Goal: Task Accomplishment & Management: Complete application form

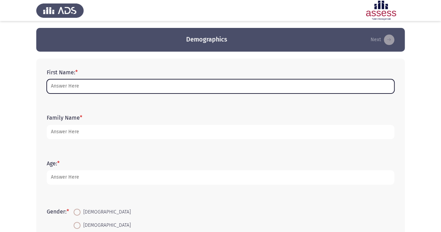
click at [86, 87] on input "First Name: *" at bounding box center [220, 86] width 347 height 14
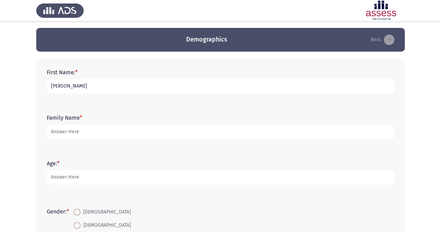
type input "christina"
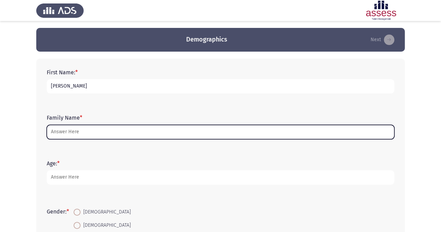
click at [127, 127] on input "Family Name *" at bounding box center [220, 132] width 347 height 14
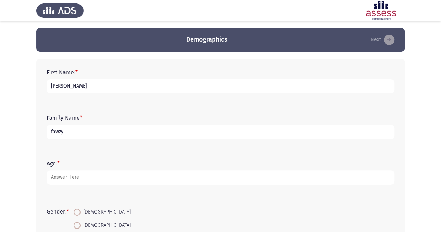
type input "fawzy"
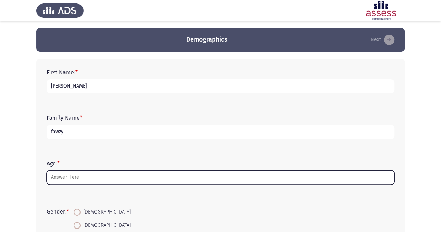
click at [86, 175] on input "Age: *" at bounding box center [220, 177] width 347 height 14
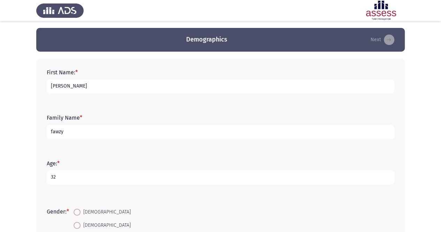
type input "32"
click at [82, 221] on span "Female" at bounding box center [106, 225] width 50 height 8
click at [81, 222] on input "Female" at bounding box center [77, 225] width 7 height 7
radio input "true"
click at [74, 208] on input "Male" at bounding box center [77, 211] width 7 height 7
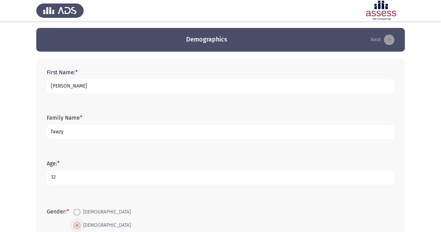
radio input "true"
click at [74, 222] on input "Female" at bounding box center [77, 225] width 7 height 7
radio input "true"
click at [74, 208] on input "Male" at bounding box center [77, 211] width 7 height 7
radio input "true"
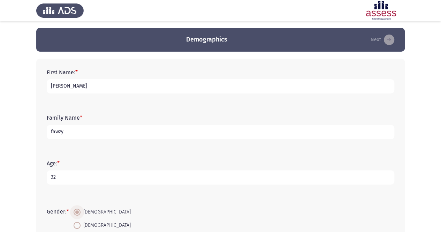
click at [74, 222] on input "Female" at bounding box center [77, 225] width 7 height 7
radio input "true"
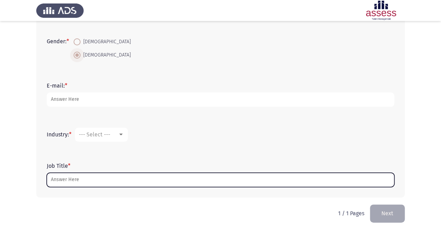
click at [86, 178] on input "Job Title *" at bounding box center [220, 180] width 347 height 14
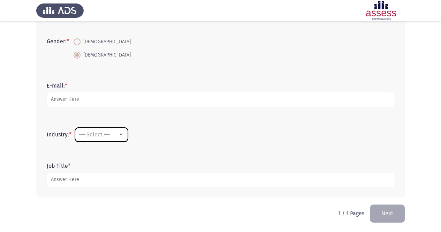
click at [123, 132] on div at bounding box center [121, 135] width 6 height 6
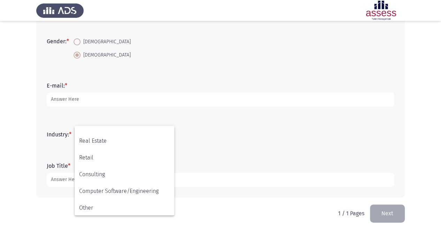
scroll to position [229, 0]
click at [156, 202] on span "Other" at bounding box center [124, 206] width 91 height 17
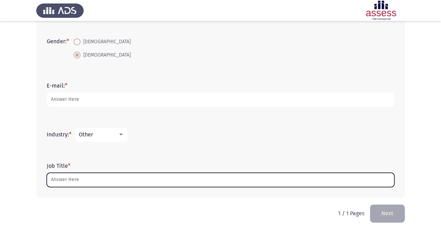
click at [96, 177] on input "Job Title *" at bounding box center [220, 180] width 347 height 14
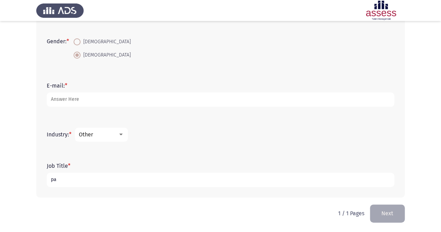
type input "p"
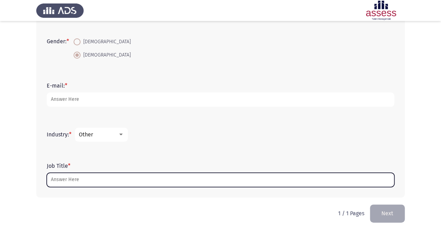
click at [96, 177] on input "Job Title *" at bounding box center [220, 180] width 347 height 14
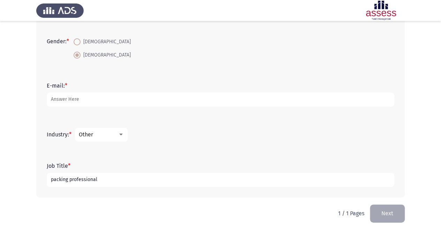
type input "packing professional"
click at [390, 214] on button "Next" at bounding box center [387, 213] width 35 height 18
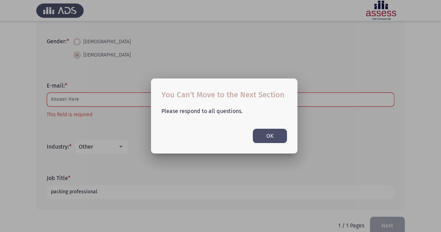
click at [270, 137] on button "OK" at bounding box center [270, 136] width 34 height 14
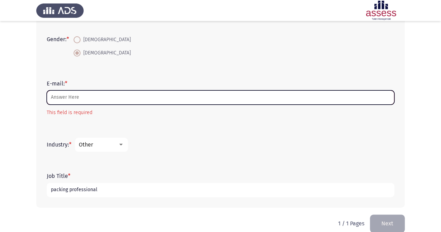
click at [94, 98] on input "E-mail: *" at bounding box center [220, 97] width 347 height 14
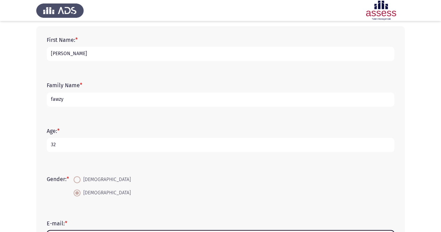
scroll to position [0, 0]
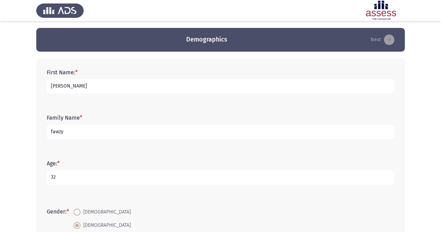
click at [86, 83] on input "[PERSON_NAME]" at bounding box center [220, 86] width 347 height 14
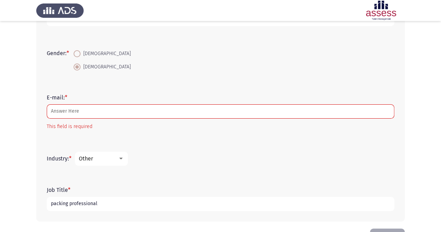
scroll to position [182, 0]
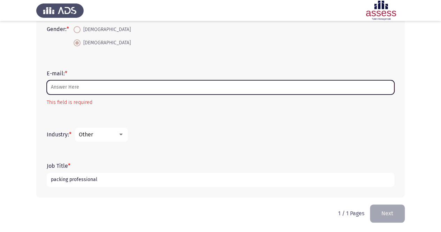
click at [92, 88] on input "E-mail: *" at bounding box center [220, 87] width 347 height 14
click at [86, 90] on input "E-mail: *" at bounding box center [220, 87] width 347 height 14
drag, startPoint x: 91, startPoint y: 89, endPoint x: 95, endPoint y: 87, distance: 4.4
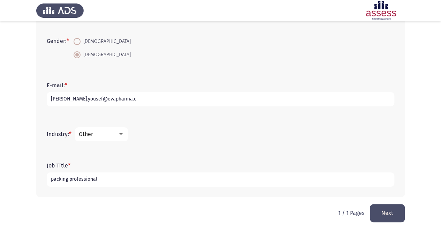
scroll to position [170, 0]
type input "[PERSON_NAME][EMAIL_ADDRESS][DOMAIN_NAME]"
click at [386, 212] on button "Next" at bounding box center [387, 213] width 35 height 18
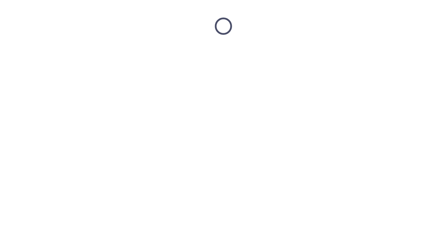
scroll to position [0, 0]
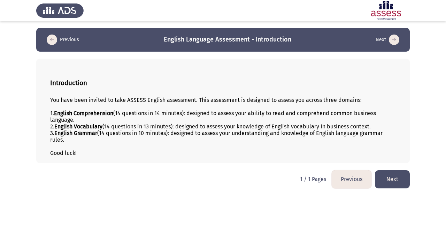
drag, startPoint x: 183, startPoint y: 8, endPoint x: 110, endPoint y: 110, distance: 125.2
click at [110, 110] on b "English Comprehension" at bounding box center [83, 113] width 59 height 7
drag, startPoint x: 48, startPoint y: 99, endPoint x: 160, endPoint y: 137, distance: 117.7
click at [160, 140] on div "Introduction You have been invited to take ASSESS English assessment. This asse…" at bounding box center [223, 111] width 374 height 105
drag, startPoint x: 201, startPoint y: 80, endPoint x: 199, endPoint y: 87, distance: 7.3
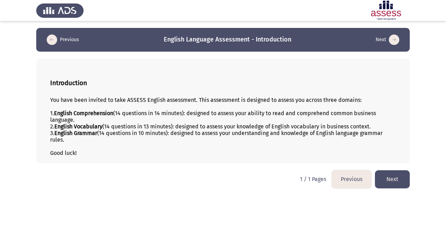
drag, startPoint x: 202, startPoint y: 85, endPoint x: 200, endPoint y: 88, distance: 3.9
drag, startPoint x: 200, startPoint y: 88, endPoint x: 197, endPoint y: 115, distance: 26.7
drag, startPoint x: 197, startPoint y: 114, endPoint x: 196, endPoint y: 108, distance: 5.7
drag, startPoint x: 194, startPoint y: 108, endPoint x: 187, endPoint y: 104, distance: 8.3
drag, startPoint x: 369, startPoint y: 173, endPoint x: 364, endPoint y: 173, distance: 4.9
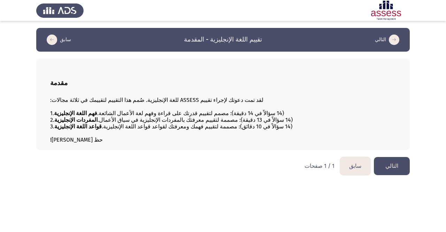
click at [392, 169] on font "التالي" at bounding box center [391, 165] width 13 height 7
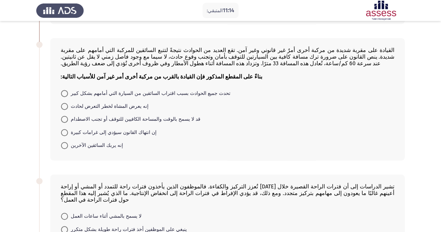
scroll to position [155, 0]
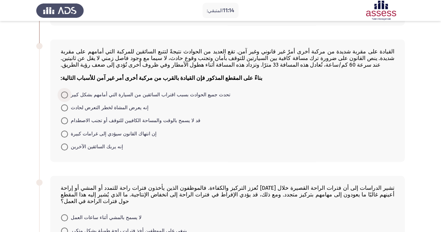
click at [161, 98] on font "تحدث جميع الحوادث بسبب اقتراب السائقين من السيارة التي أمامهم بشكل كبير" at bounding box center [151, 95] width 160 height 6
click at [68, 98] on input "تحدث جميع الحوادث بسبب اقتراب السائقين من السيارة التي أمامهم بشكل كبير" at bounding box center [64, 94] width 7 height 7
radio input "true"
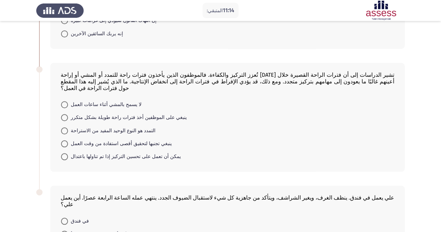
scroll to position [267, 0]
click at [111, 160] on font "يمكن أن تعمل على تحسين التركيز إذا تم تناولها باعتدال" at bounding box center [126, 157] width 110 height 6
click at [68, 161] on input "يمكن أن تعمل على تحسين التركيز إذا تم تناولها باعتدال" at bounding box center [64, 157] width 7 height 7
radio input "true"
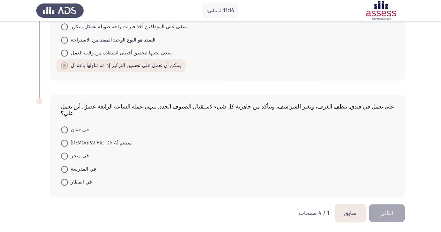
scroll to position [366, 0]
click at [74, 131] on font "في فندق" at bounding box center [80, 130] width 18 height 6
click at [68, 131] on input "في فندق" at bounding box center [64, 129] width 7 height 7
radio input "true"
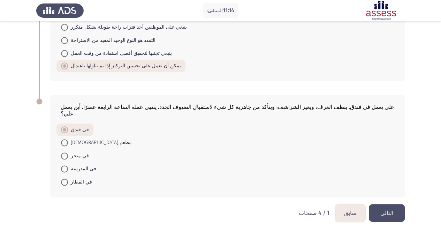
drag, startPoint x: 411, startPoint y: 3, endPoint x: 294, endPoint y: 69, distance: 134.3
click at [294, 69] on form "لا يسمح بالمشي أثناء ساعات العمل ينبغي على الموظفين أخذ فترات راحة طويلة بشكل م…" at bounding box center [228, 40] width 334 height 64
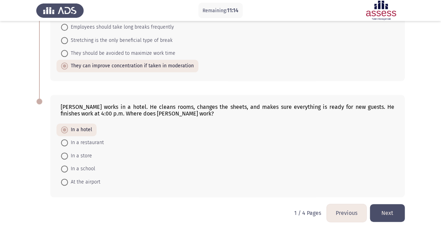
scroll to position [360, 0]
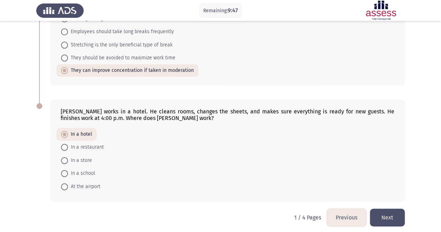
click at [378, 212] on button "Next" at bounding box center [387, 217] width 35 height 18
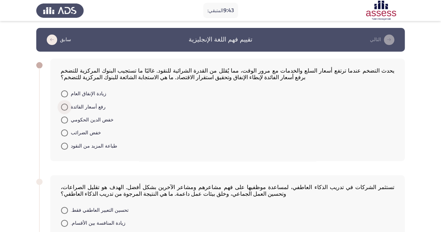
click at [87, 107] on font "رفع أسعار الفائدة" at bounding box center [88, 107] width 35 height 6
click at [68, 107] on input "رفع أسعار الفائدة" at bounding box center [64, 107] width 7 height 7
radio input "true"
drag, startPoint x: 385, startPoint y: 23, endPoint x: 369, endPoint y: 13, distance: 19.5
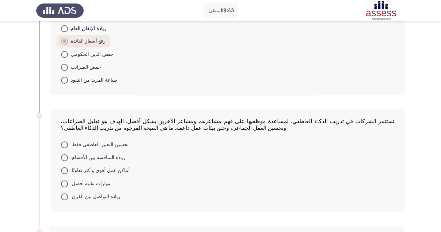
scroll to position [70, 0]
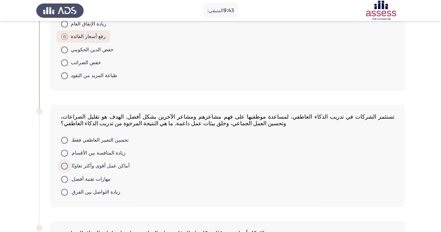
click at [101, 166] on font "أماكن عمل أقوى وأكثر تعاونًا." at bounding box center [100, 166] width 59 height 6
click at [68, 166] on input "أماكن عمل أقوى وأكثر تعاونًا." at bounding box center [64, 165] width 7 height 7
radio input "true"
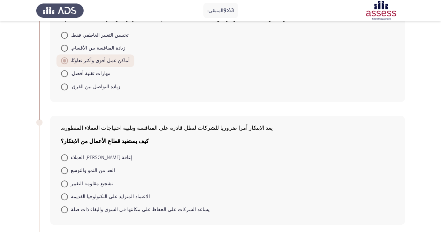
scroll to position [181, 0]
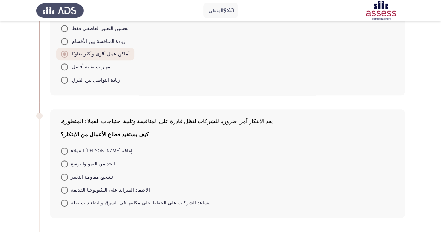
click at [440, 228] on app-assessment-container "المتبقي: 9:43 سابق تقييم فهم اللغة الإنجليزية التالي يحدث التضخم عندما ترتفع أس…" at bounding box center [220, 101] width 441 height 508
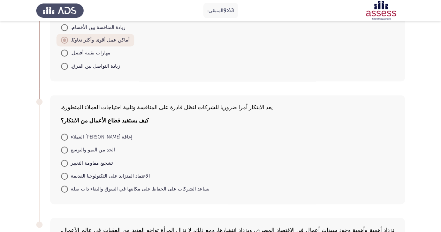
scroll to position [209, 0]
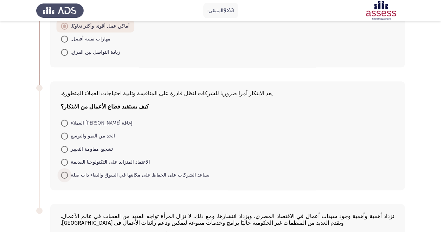
click at [85, 178] on font "يساعد الشركات على الحفاظ على مكانتها في السوق والبقاء ذات صلة" at bounding box center [140, 175] width 139 height 6
click at [68, 178] on input "يساعد الشركات على الحفاظ على مكانتها في السوق والبقاء ذات صلة" at bounding box center [64, 174] width 7 height 7
radio input "true"
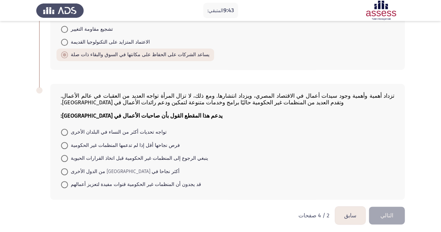
scroll to position [336, 0]
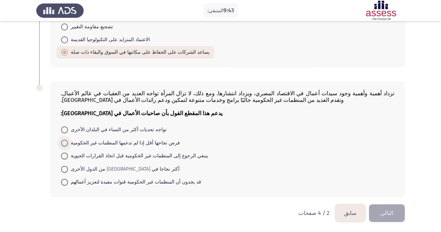
click at [130, 141] on font "فرص نجاحها أقل إذا لم تدعمها المنظمات غير الحكومية" at bounding box center [125, 143] width 109 height 6
click at [68, 141] on input "فرص نجاحها أقل إذا لم تدعمها المنظمات غير الحكومية" at bounding box center [64, 142] width 7 height 7
radio input "true"
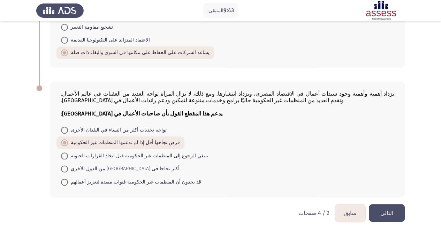
scroll to position [343, 0]
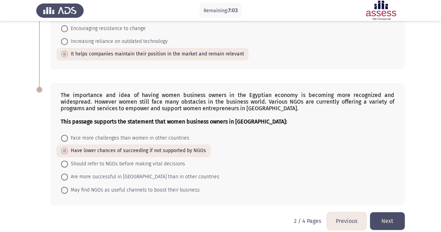
click at [388, 217] on button "Next" at bounding box center [387, 221] width 35 height 18
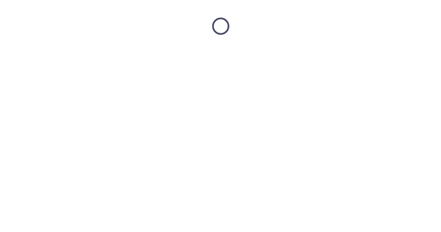
scroll to position [0, 0]
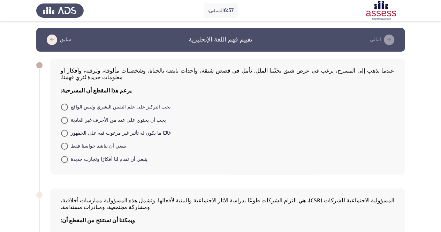
click at [381, 94] on div "يزعم هذا المقطع أن المسرحية:" at bounding box center [228, 87] width 334 height 13
click at [117, 160] on font "ينبغي أن تقدم لنا أفكارًا وتجارب جديدة" at bounding box center [109, 159] width 77 height 6
click at [68, 160] on input "ينبغي أن تقدم لنا أفكارًا وتجارب جديدة" at bounding box center [64, 159] width 7 height 7
radio input "true"
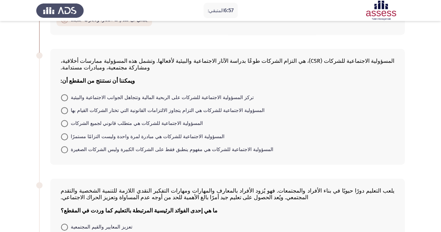
scroll to position [141, 0]
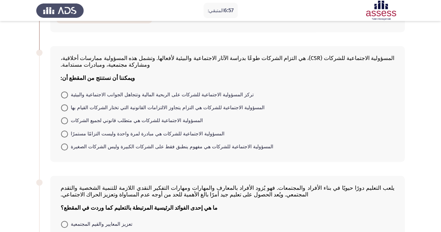
click at [155, 123] on font "المسؤولية الاجتماعية للشركات هي متطلب قانوني لجميع الشركات" at bounding box center [137, 120] width 132 height 6
click at [68, 124] on input "المسؤولية الاجتماعية للشركات هي متطلب قانوني لجميع الشركات" at bounding box center [64, 120] width 7 height 7
radio input "true"
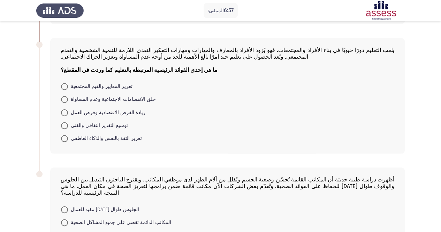
scroll to position [278, 0]
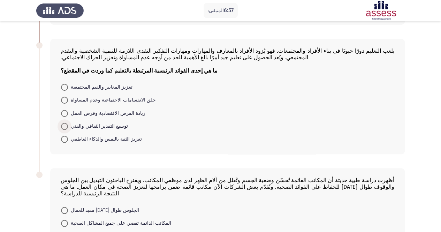
click at [95, 129] on font "توسيع التقدير الثقافي والفني" at bounding box center [99, 126] width 57 height 6
click at [68, 130] on input "توسيع التقدير الثقافي والفني" at bounding box center [64, 126] width 7 height 7
radio input "true"
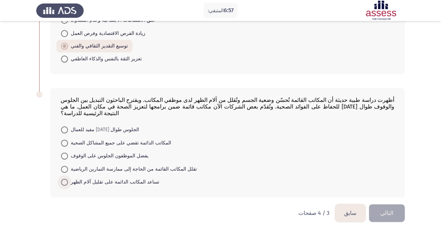
click at [120, 181] on font "تساعد المكاتب الدائمة على تقليل آلام الظهر" at bounding box center [115, 182] width 89 height 6
click at [68, 181] on input "تساعد المكاتب الدائمة على تقليل آلام الظهر" at bounding box center [64, 181] width 7 height 7
radio input "true"
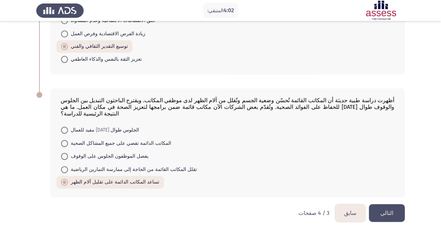
scroll to position [365, 0]
click at [105, 169] on font "تقلل المكاتب القائمة من الحاجة إلى ممارسة التمارين الرياضية" at bounding box center [134, 169] width 126 height 6
click at [68, 169] on input "تقلل المكاتب القائمة من الحاجة إلى ممارسة التمارين الرياضية" at bounding box center [64, 169] width 7 height 7
radio input "true"
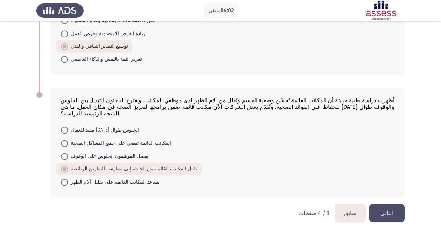
scroll to position [360, 0]
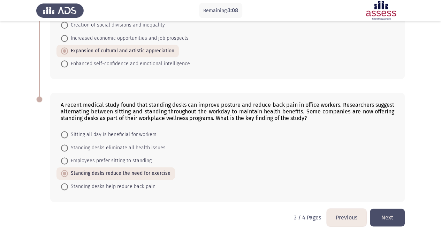
click at [389, 209] on button "Next" at bounding box center [387, 217] width 35 height 18
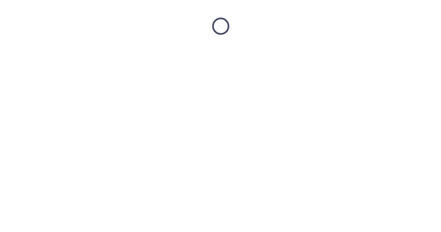
scroll to position [0, 0]
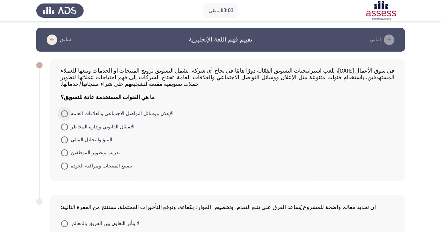
click at [139, 116] on font "الإعلان ووسائل التواصل الاجتماعي والعلاقات العامة" at bounding box center [122, 113] width 103 height 6
click at [68, 116] on input "الإعلان ووسائل التواصل الاجتماعي والعلاقات العامة" at bounding box center [64, 113] width 7 height 7
radio input "true"
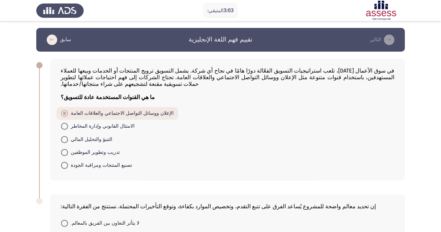
scroll to position [95, 0]
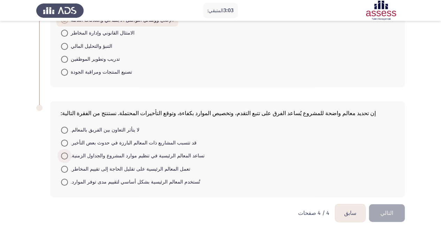
click at [155, 155] on font "تساعد المعالم الرئيسية في تنظيم موارد المشروع والجداول الزمنية." at bounding box center [138, 156] width 134 height 6
click at [68, 155] on input "تساعد المعالم الرئيسية في تنظيم موارد المشروع والجداول الزمنية." at bounding box center [64, 155] width 7 height 7
radio input "true"
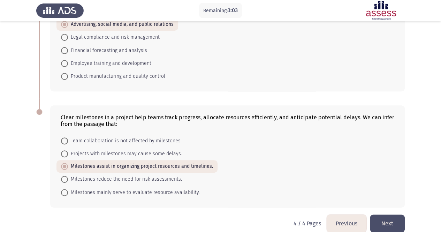
scroll to position [99, 0]
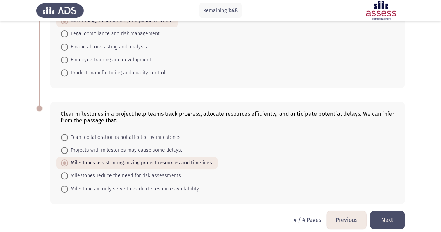
click at [384, 217] on button "Next" at bounding box center [387, 220] width 35 height 18
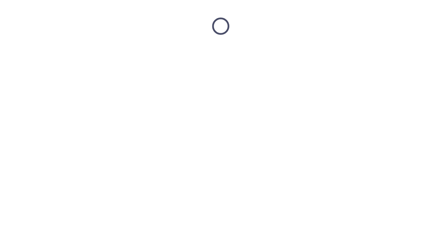
scroll to position [0, 0]
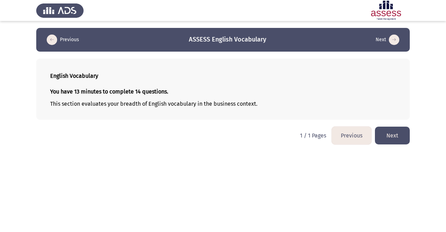
click at [391, 131] on button "Next" at bounding box center [392, 136] width 35 height 18
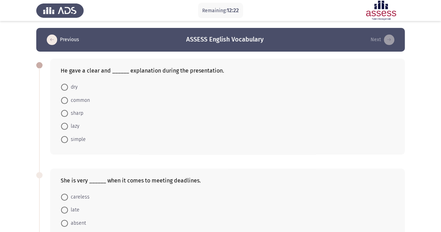
click at [79, 137] on span "simple" at bounding box center [77, 139] width 18 height 8
click at [68, 137] on input "simple" at bounding box center [64, 139] width 7 height 7
radio input "true"
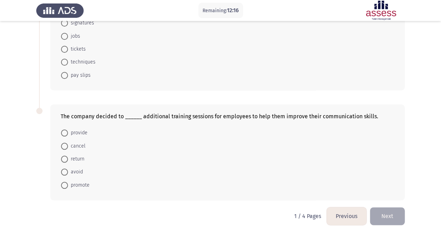
scroll to position [74, 0]
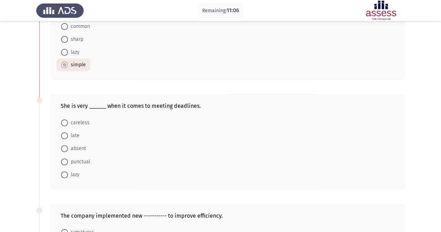
click at [84, 162] on span "punctual" at bounding box center [79, 162] width 22 height 8
click at [68, 162] on input "punctual" at bounding box center [64, 161] width 7 height 7
radio input "true"
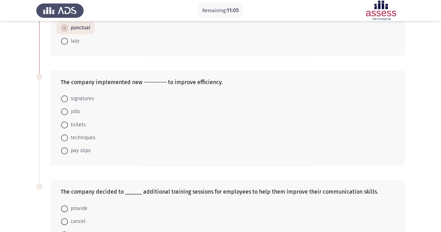
scroll to position [213, 0]
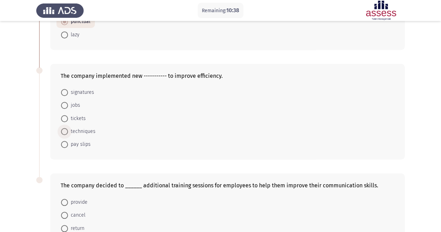
click at [89, 132] on span "techniques" at bounding box center [82, 131] width 28 height 8
click at [68, 132] on input "techniques" at bounding box center [64, 131] width 7 height 7
radio input "true"
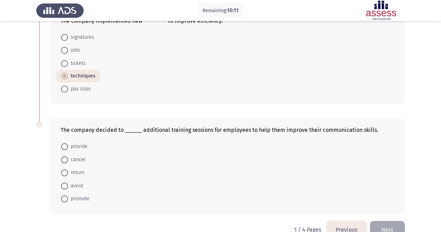
scroll to position [282, 0]
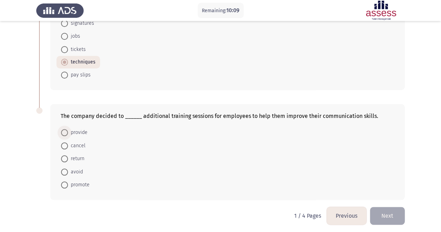
click at [83, 129] on span "provide" at bounding box center [78, 132] width 20 height 8
click at [68, 129] on input "provide" at bounding box center [64, 132] width 7 height 7
radio input "true"
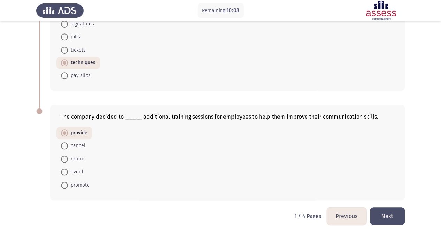
click at [391, 214] on button "Next" at bounding box center [387, 216] width 35 height 18
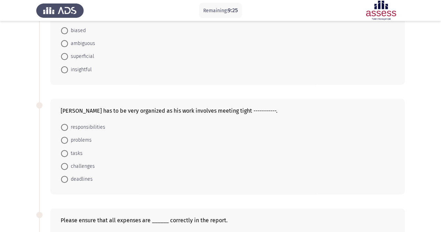
scroll to position [0, 0]
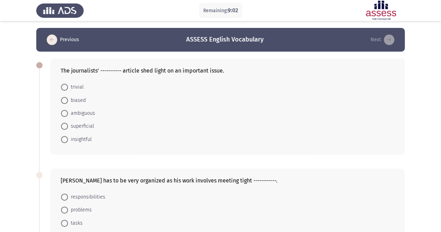
click at [87, 139] on span "insightful" at bounding box center [80, 139] width 24 height 8
click at [68, 139] on input "insightful" at bounding box center [64, 139] width 7 height 7
radio input "true"
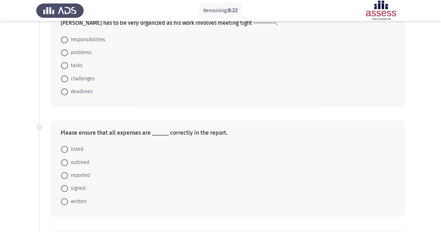
scroll to position [158, 0]
drag, startPoint x: 118, startPoint y: 95, endPoint x: 164, endPoint y: 67, distance: 53.6
click at [162, 67] on form "responsibilities problems tasks challenges deadlines" at bounding box center [228, 64] width 334 height 65
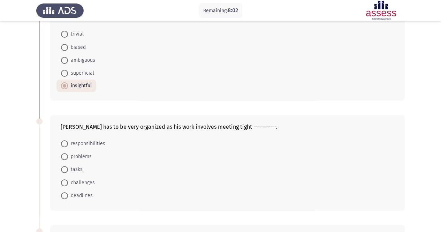
click at [87, 195] on span "deadlines" at bounding box center [80, 195] width 25 height 8
click at [68, 195] on input "deadlines" at bounding box center [64, 195] width 7 height 7
radio input "true"
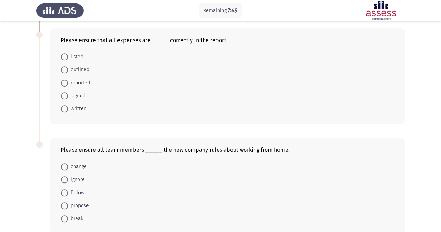
scroll to position [246, 0]
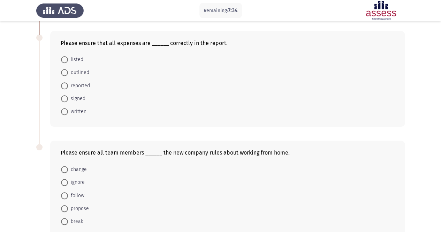
click at [65, 108] on span at bounding box center [64, 111] width 7 height 7
click at [65, 108] on input "written" at bounding box center [64, 111] width 7 height 7
radio input "true"
click at [81, 83] on span "reported" at bounding box center [79, 86] width 22 height 8
click at [68, 83] on input "reported" at bounding box center [64, 85] width 7 height 7
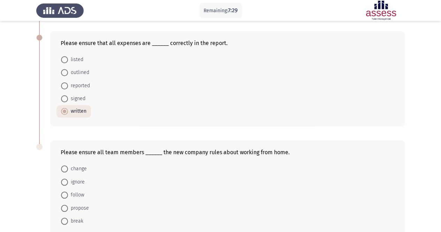
radio input "true"
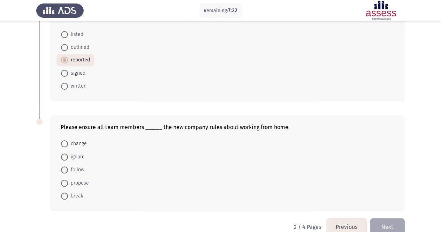
scroll to position [282, 0]
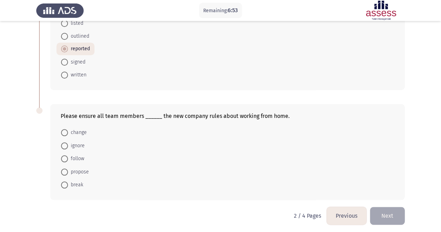
click at [79, 158] on span "follow" at bounding box center [76, 158] width 16 height 8
click at [68, 158] on input "follow" at bounding box center [64, 158] width 7 height 7
radio input "true"
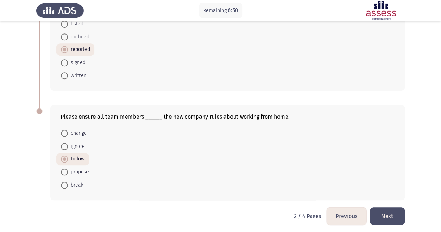
click at [385, 209] on button "Next" at bounding box center [387, 216] width 35 height 18
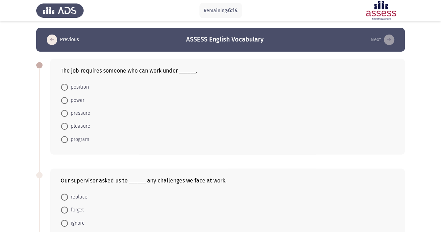
scroll to position [0, 0]
click at [84, 114] on span "pressure" at bounding box center [79, 113] width 22 height 8
click at [68, 114] on input "pressure" at bounding box center [64, 113] width 7 height 7
radio input "true"
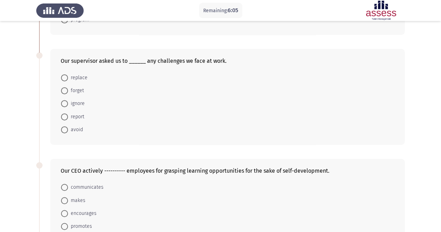
scroll to position [120, 0]
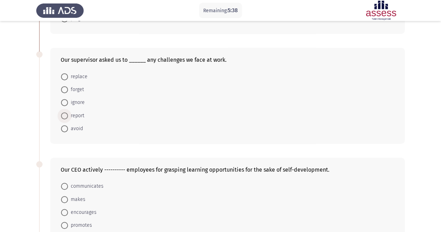
click at [77, 117] on span "report" at bounding box center [76, 116] width 16 height 8
click at [68, 117] on input "report" at bounding box center [64, 115] width 7 height 7
radio input "true"
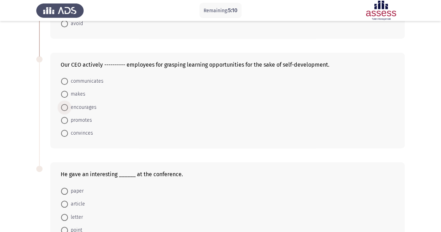
click at [81, 103] on span "encourages" at bounding box center [82, 107] width 29 height 8
click at [68, 104] on input "encourages" at bounding box center [64, 107] width 7 height 7
radio input "true"
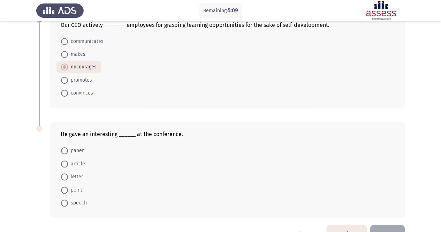
scroll to position [282, 0]
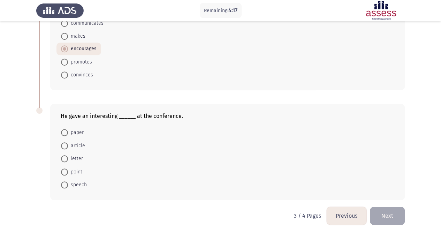
click at [79, 183] on span "speech" at bounding box center [77, 185] width 19 height 8
click at [68, 183] on input "speech" at bounding box center [64, 184] width 7 height 7
radio input "true"
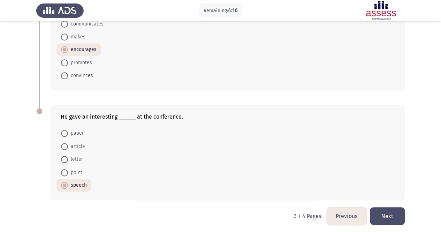
click at [395, 212] on button "Next" at bounding box center [387, 216] width 35 height 18
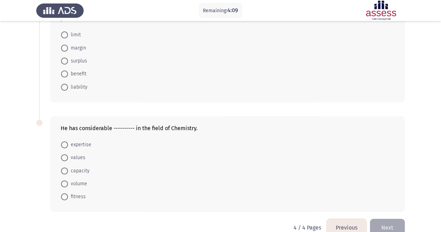
scroll to position [72, 0]
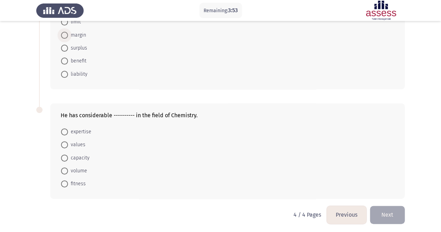
click at [85, 35] on span "margin" at bounding box center [77, 35] width 18 height 8
click at [68, 35] on input "margin" at bounding box center [64, 35] width 7 height 7
radio input "true"
click at [77, 129] on span "expertise" at bounding box center [79, 132] width 23 height 8
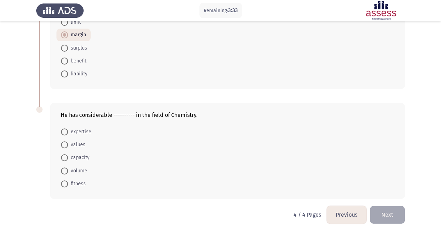
click at [68, 129] on input "expertise" at bounding box center [64, 131] width 7 height 7
radio input "true"
click at [394, 216] on button "Next" at bounding box center [387, 215] width 35 height 18
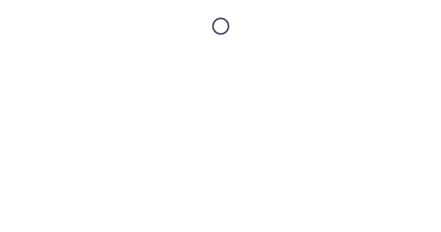
scroll to position [0, 0]
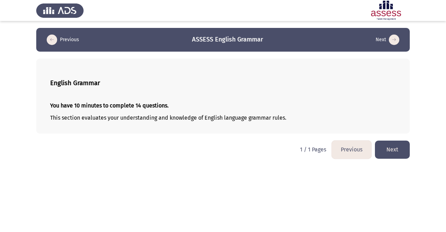
click at [396, 146] on button "Next" at bounding box center [392, 149] width 35 height 18
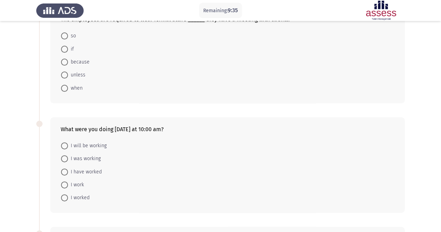
scroll to position [37, 0]
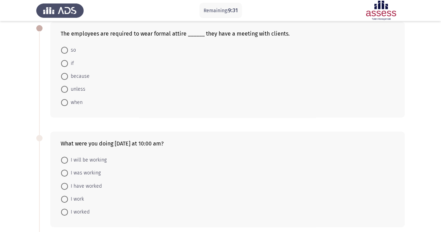
click at [70, 50] on span "so" at bounding box center [72, 50] width 8 height 8
click at [68, 50] on input "so" at bounding box center [64, 50] width 7 height 7
radio input "true"
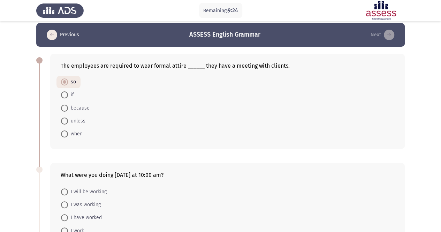
scroll to position [0, 0]
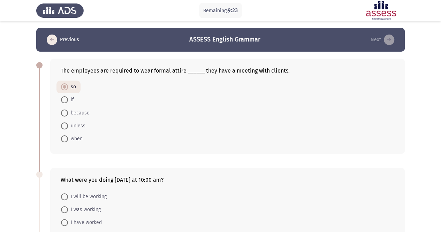
click at [75, 140] on span "when" at bounding box center [75, 139] width 15 height 8
click at [68, 140] on input "when" at bounding box center [64, 138] width 7 height 7
radio input "true"
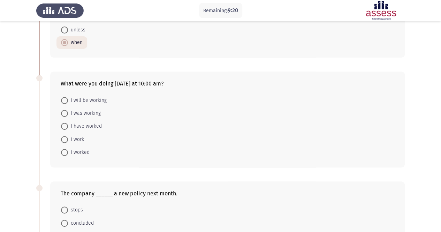
scroll to position [97, 0]
click at [93, 113] on span "I was working" at bounding box center [84, 112] width 33 height 8
click at [68, 113] on input "I was working" at bounding box center [64, 112] width 7 height 7
radio input "true"
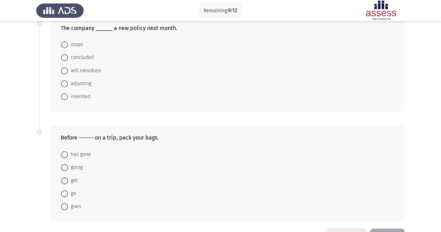
scroll to position [252, 0]
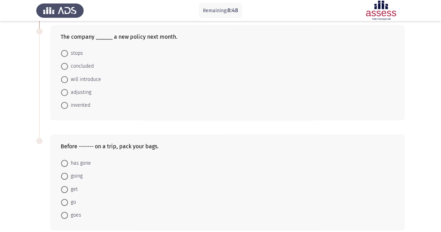
click at [64, 199] on span at bounding box center [64, 202] width 7 height 7
click at [64, 199] on input "go" at bounding box center [64, 202] width 7 height 7
radio input "true"
click at [81, 78] on span "will introduce" at bounding box center [84, 79] width 33 height 8
click at [68, 78] on input "will introduce" at bounding box center [64, 79] width 7 height 7
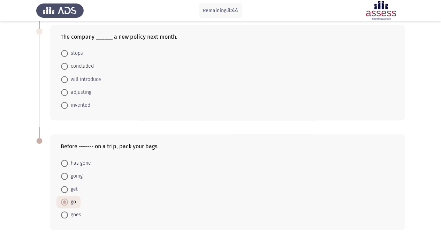
radio input "true"
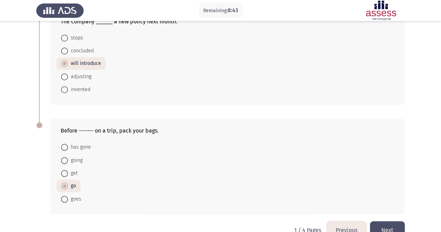
scroll to position [282, 0]
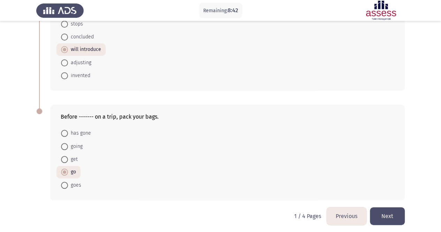
click at [388, 209] on button "Next" at bounding box center [387, 216] width 35 height 18
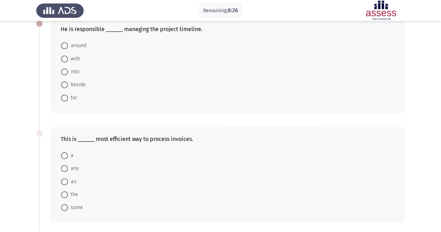
scroll to position [38, 0]
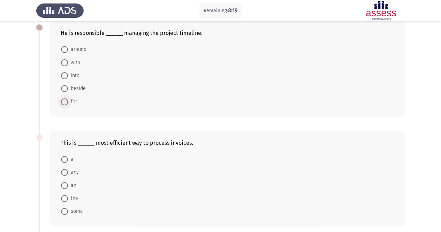
click at [71, 104] on span "for" at bounding box center [72, 102] width 9 height 8
click at [68, 104] on input "for" at bounding box center [64, 101] width 7 height 7
radio input "true"
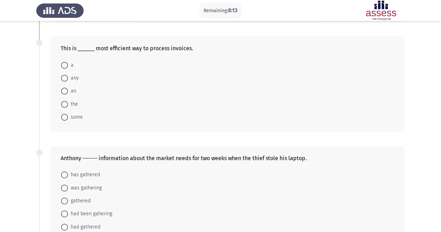
scroll to position [129, 0]
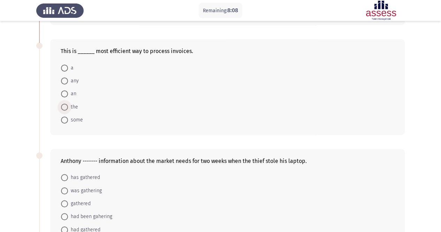
click at [74, 108] on span "the" at bounding box center [73, 107] width 10 height 8
click at [68, 108] on input "the" at bounding box center [64, 107] width 7 height 7
radio input "true"
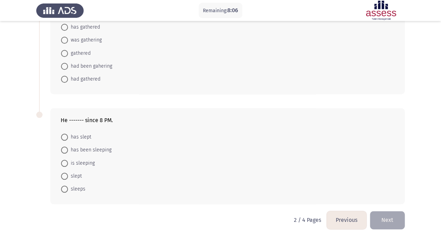
scroll to position [282, 0]
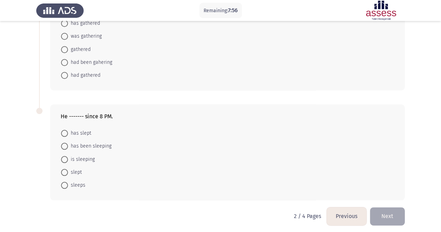
click at [93, 61] on span "had been gahering" at bounding box center [90, 62] width 44 height 8
click at [68, 61] on input "had been gahering" at bounding box center [64, 62] width 7 height 7
radio input "true"
click at [79, 144] on span "has been sleeping" at bounding box center [90, 145] width 44 height 8
click at [68, 144] on input "has been sleeping" at bounding box center [64, 145] width 7 height 7
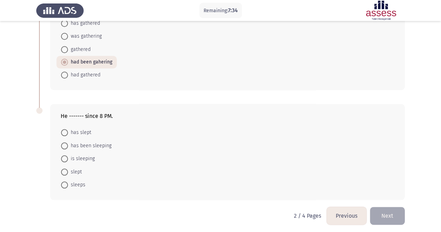
radio input "true"
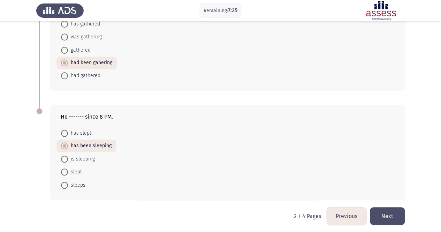
click at [378, 210] on button "Next" at bounding box center [387, 216] width 35 height 18
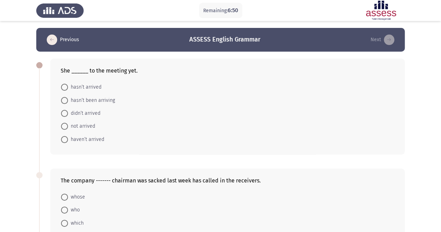
click at [92, 87] on span "hasn’t arrived" at bounding box center [84, 87] width 33 height 8
click at [68, 87] on input "hasn’t arrived" at bounding box center [64, 87] width 7 height 7
radio input "true"
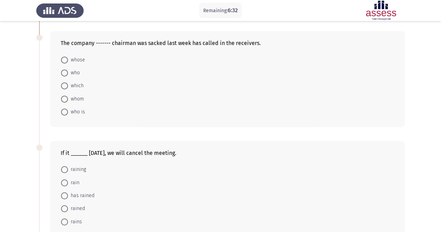
scroll to position [130, 0]
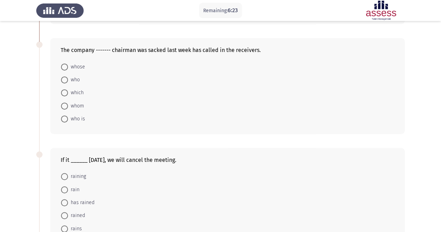
click at [81, 63] on span "whose" at bounding box center [76, 67] width 17 height 8
click at [68, 63] on input "whose" at bounding box center [64, 66] width 7 height 7
radio input "true"
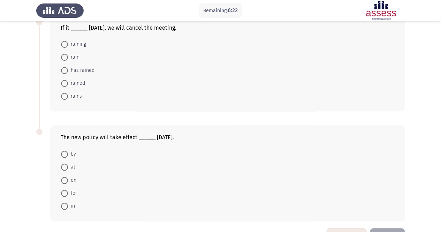
scroll to position [282, 0]
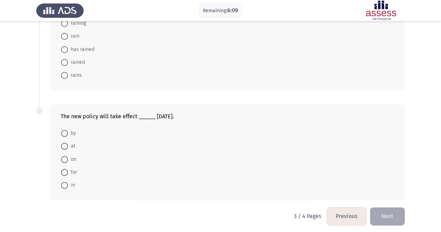
click at [64, 72] on span at bounding box center [64, 75] width 7 height 7
click at [64, 72] on input "rains" at bounding box center [64, 75] width 7 height 7
radio input "true"
click at [67, 158] on span at bounding box center [64, 158] width 7 height 7
click at [67, 158] on input "on" at bounding box center [64, 158] width 7 height 7
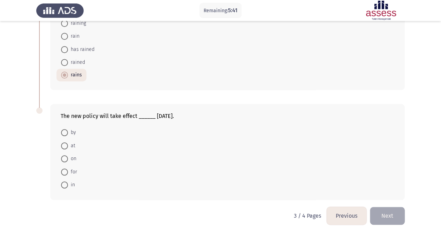
radio input "true"
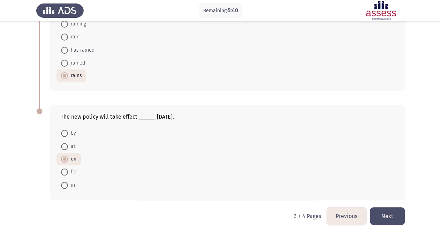
click at [380, 209] on button "Next" at bounding box center [387, 216] width 35 height 18
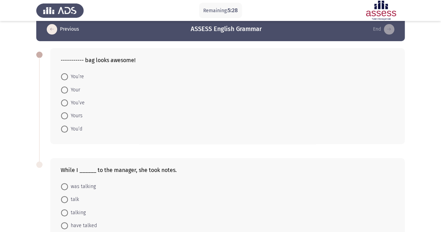
scroll to position [0, 0]
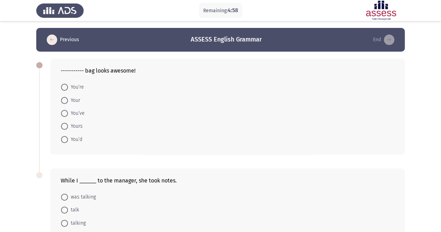
click at [73, 99] on span "Your" at bounding box center [74, 100] width 12 height 8
click at [68, 99] on input "Your" at bounding box center [64, 100] width 7 height 7
radio input "true"
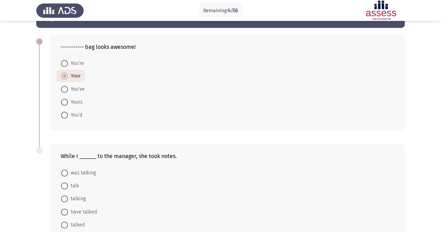
scroll to position [35, 0]
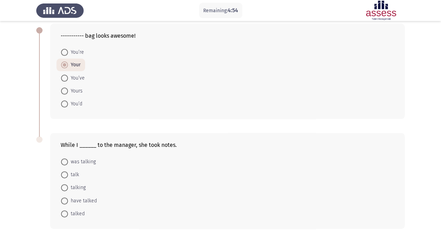
click at [89, 161] on span "was talking" at bounding box center [82, 162] width 28 height 8
click at [68, 161] on input "was talking" at bounding box center [64, 161] width 7 height 7
radio input "true"
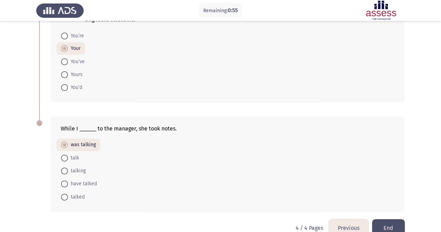
scroll to position [65, 0]
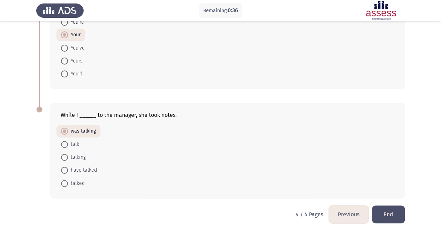
click at [386, 211] on button "End" at bounding box center [388, 214] width 33 height 18
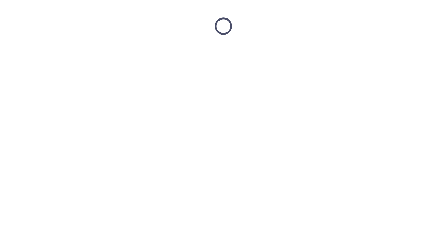
scroll to position [0, 0]
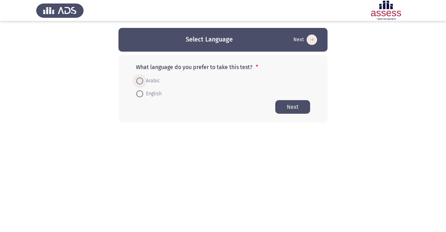
click at [147, 82] on span "Arabic" at bounding box center [151, 81] width 17 height 8
click at [143, 82] on input "Arabic" at bounding box center [139, 80] width 7 height 7
radio input "true"
click at [297, 107] on button "Next" at bounding box center [292, 107] width 35 height 14
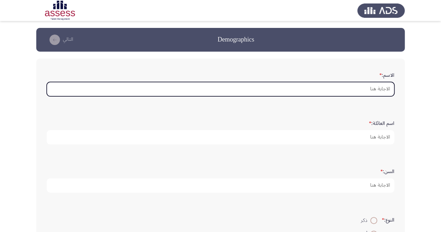
click at [375, 89] on input "الاسم: *" at bounding box center [220, 89] width 347 height 14
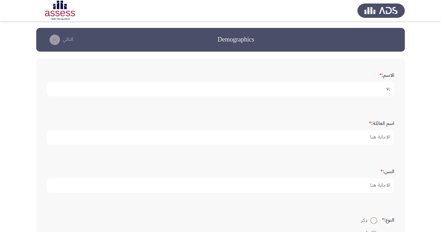
type input ";"
type input "كريستينا"
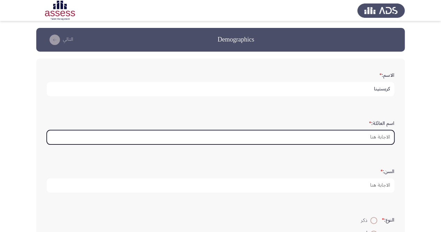
click at [362, 138] on input "اسم العائلة: *" at bounding box center [220, 137] width 347 height 14
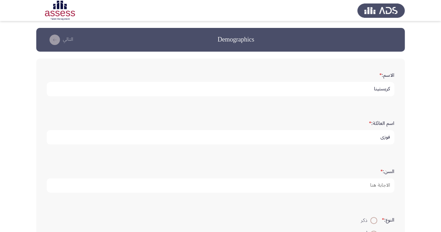
type input "فوزى"
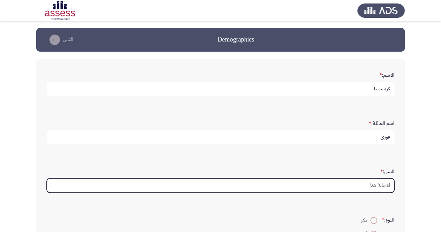
click at [351, 189] on input "السن: *" at bounding box center [220, 185] width 347 height 14
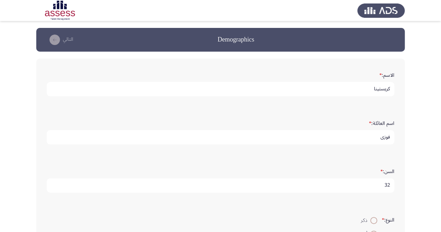
scroll to position [105, 0]
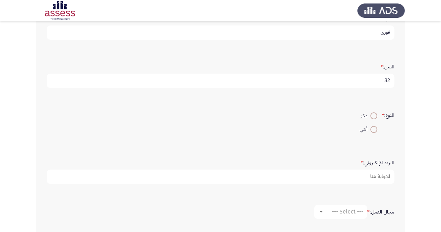
type input "32"
click at [372, 126] on span at bounding box center [373, 129] width 7 height 7
click at [372, 126] on input "أنثي" at bounding box center [373, 129] width 7 height 7
radio input "true"
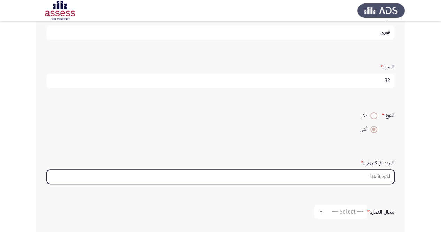
click at [370, 174] on input "البريد الإلكتروني: *" at bounding box center [220, 176] width 347 height 14
type input "ؤ"
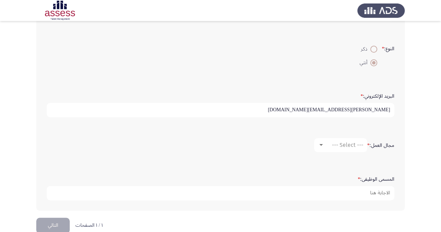
scroll to position [183, 0]
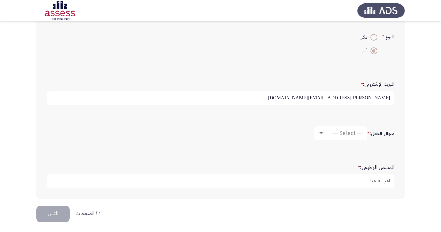
type input "[PERSON_NAME][EMAIL_ADDRESS][DOMAIN_NAME]"
click at [321, 132] on div at bounding box center [320, 133] width 3 height 2
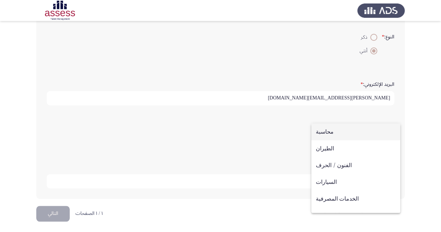
scroll to position [229, 0]
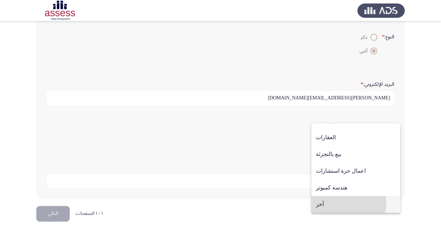
click at [346, 203] on span "آخر" at bounding box center [356, 204] width 80 height 17
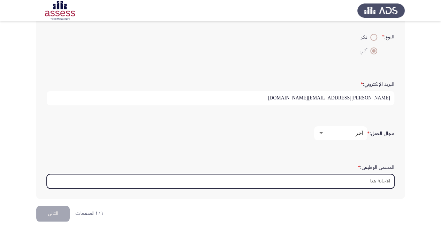
click at [364, 182] on input "المسمى الوظيفى: *" at bounding box center [220, 181] width 347 height 14
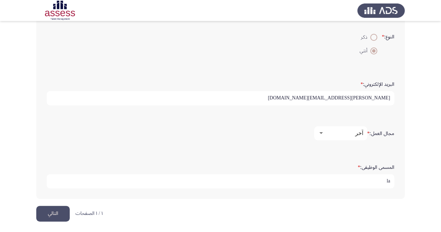
type input "l"
click at [373, 177] on input "مشرف انتا" at bounding box center [220, 181] width 347 height 14
click at [373, 177] on input "مشرف اتا" at bounding box center [220, 181] width 347 height 14
type input "مشرف"
click at [373, 177] on input "المسمى الوظيفى: *" at bounding box center [220, 181] width 347 height 14
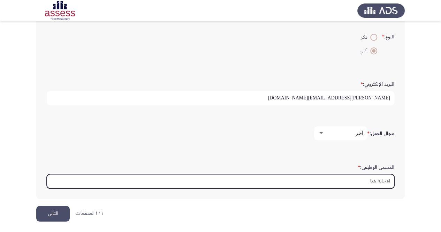
click at [373, 177] on input "المسمى الوظيفى: *" at bounding box center [220, 181] width 347 height 14
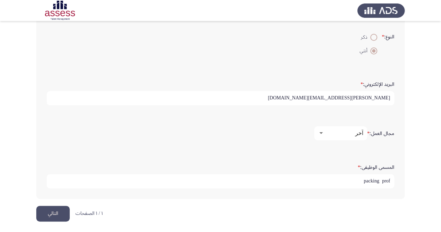
type input "packing prof"
click at [58, 210] on button "التالي" at bounding box center [52, 214] width 33 height 16
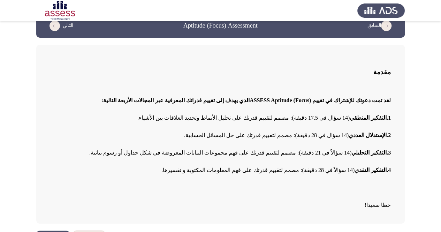
scroll to position [35, 0]
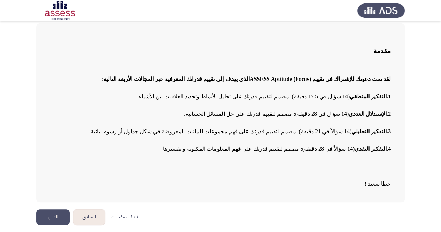
click at [53, 214] on button "التالي" at bounding box center [52, 217] width 33 height 16
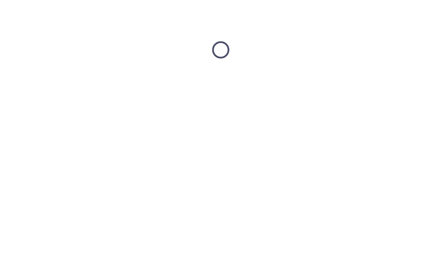
scroll to position [0, 0]
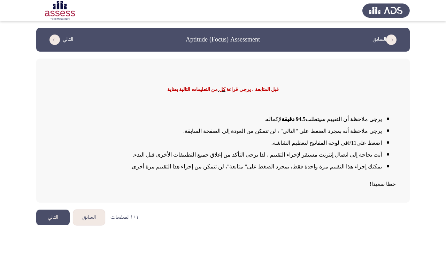
click at [48, 215] on button "التالي" at bounding box center [52, 217] width 33 height 16
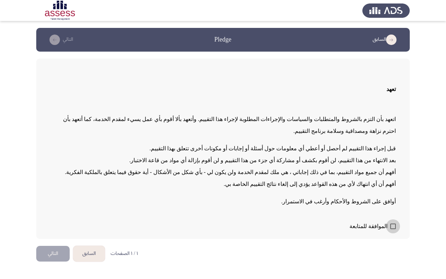
click at [392, 223] on span at bounding box center [393, 226] width 6 height 6
click at [393, 229] on input "الموافقة للمتابعة" at bounding box center [393, 229] width 0 height 0
checkbox input "true"
click at [58, 231] on button "التالي" at bounding box center [52, 254] width 33 height 16
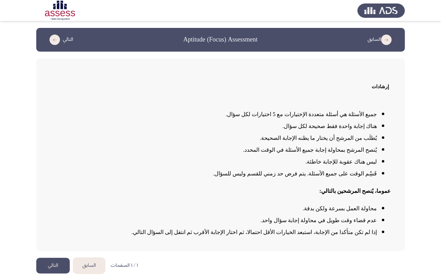
click at [58, 231] on button "التالي" at bounding box center [52, 266] width 33 height 16
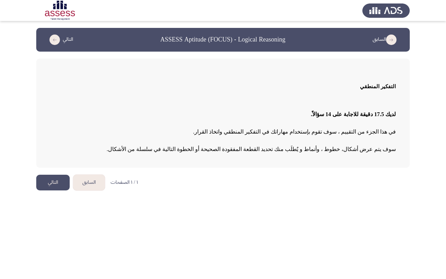
click at [61, 181] on button "التالي" at bounding box center [52, 183] width 33 height 16
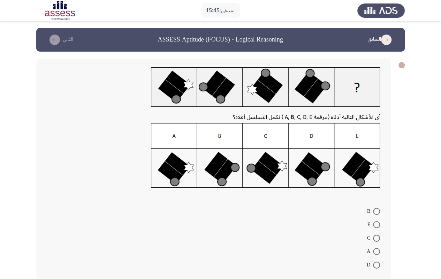
click at [376, 231] on span at bounding box center [376, 238] width 7 height 7
click at [376, 231] on input "C" at bounding box center [376, 238] width 7 height 7
radio input "true"
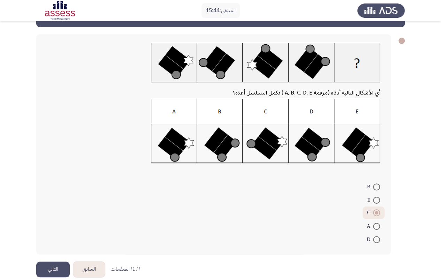
scroll to position [34, 0]
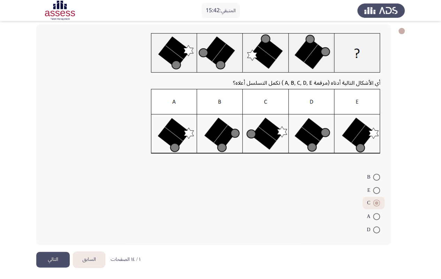
click at [52, 231] on button "التالي" at bounding box center [52, 260] width 33 height 16
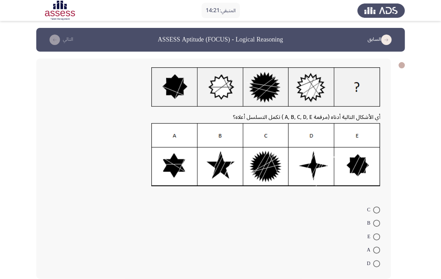
click at [377, 209] on span at bounding box center [376, 209] width 7 height 7
click at [377, 209] on input "C" at bounding box center [376, 209] width 7 height 7
radio input "true"
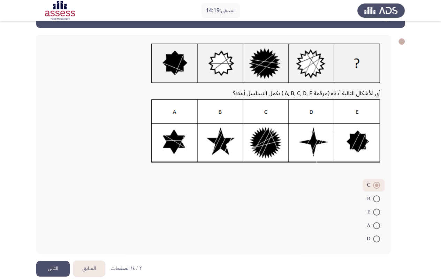
scroll to position [33, 0]
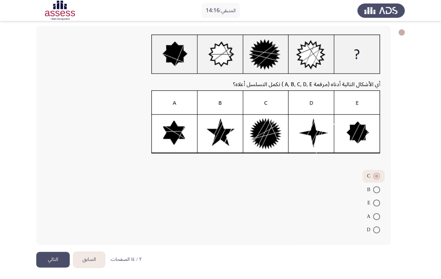
click at [53, 231] on button "التالي" at bounding box center [52, 260] width 33 height 16
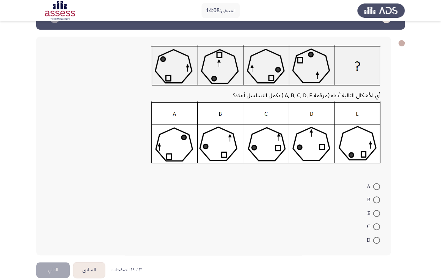
scroll to position [32, 0]
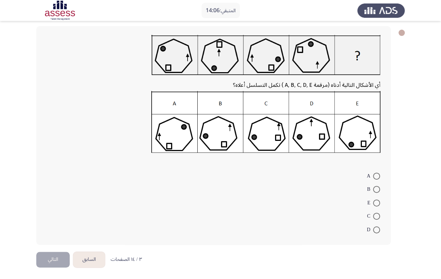
click at [91, 231] on button "السابق" at bounding box center [89, 260] width 32 height 16
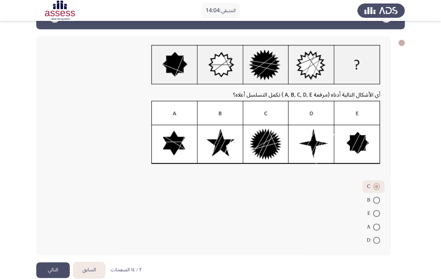
scroll to position [33, 0]
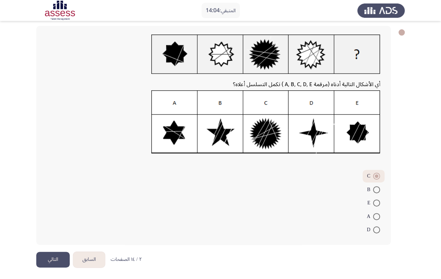
click at [91, 231] on button "السابق" at bounding box center [89, 260] width 32 height 16
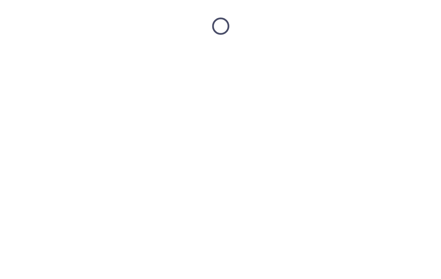
scroll to position [0, 0]
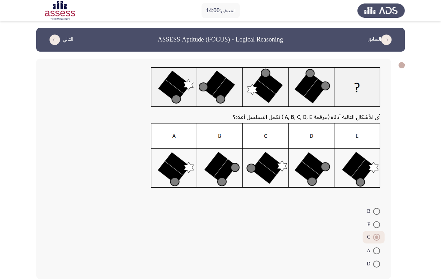
click at [377, 231] on span at bounding box center [376, 263] width 7 height 7
click at [377, 231] on input "D" at bounding box center [376, 263] width 7 height 7
radio input "true"
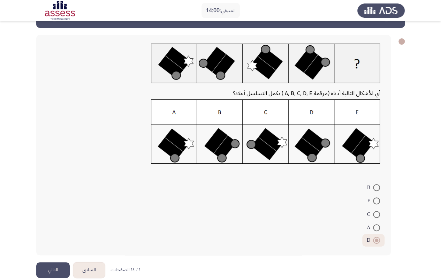
scroll to position [34, 0]
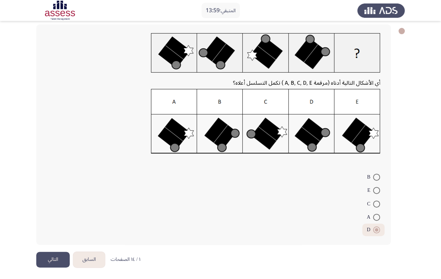
click at [65, 231] on button "التالي" at bounding box center [52, 260] width 33 height 16
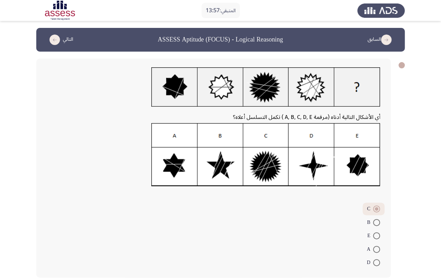
scroll to position [33, 0]
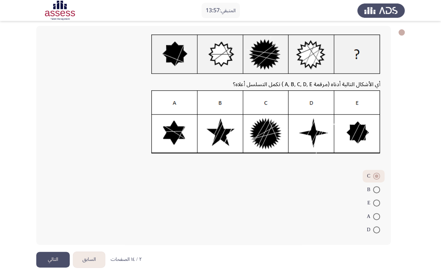
click at [56, 231] on button "التالي" at bounding box center [52, 260] width 33 height 16
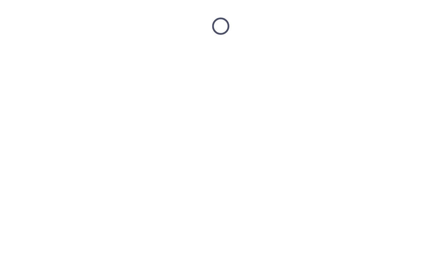
scroll to position [0, 0]
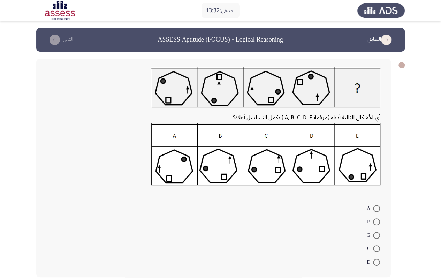
click at [376, 231] on span at bounding box center [376, 235] width 7 height 7
click at [376, 231] on input "E" at bounding box center [376, 235] width 7 height 7
radio input "true"
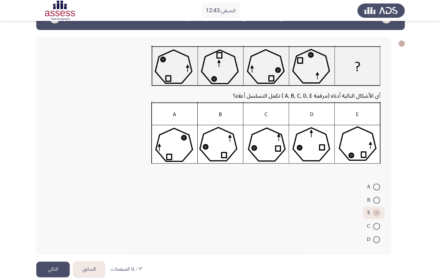
scroll to position [32, 0]
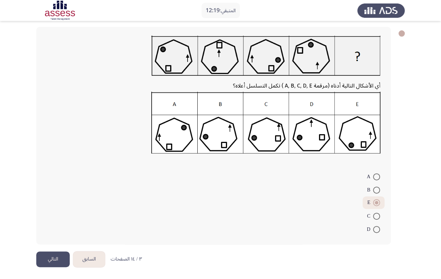
click at [379, 191] on span at bounding box center [376, 189] width 7 height 7
click at [379, 191] on input "B" at bounding box center [376, 189] width 7 height 7
radio input "true"
click at [60, 231] on button "التالي" at bounding box center [52, 259] width 33 height 16
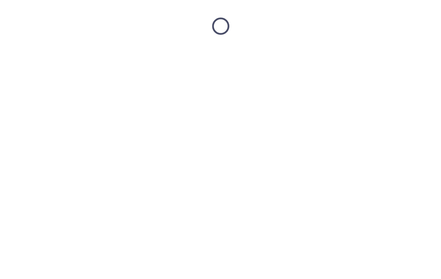
scroll to position [0, 0]
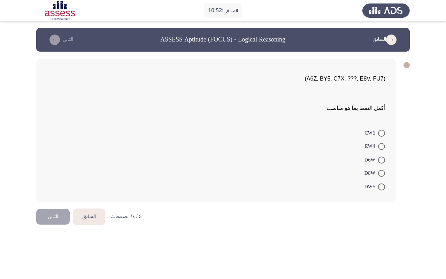
click at [380, 186] on span at bounding box center [381, 186] width 7 height 7
click at [380, 186] on input "DW6" at bounding box center [381, 186] width 7 height 7
radio input "true"
click at [60, 218] on button "التالي" at bounding box center [52, 216] width 33 height 16
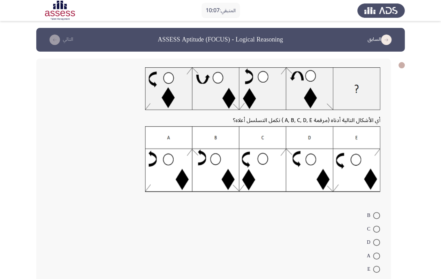
click at [378, 215] on span at bounding box center [376, 215] width 7 height 7
click at [378, 215] on input "B" at bounding box center [376, 215] width 7 height 7
radio input "true"
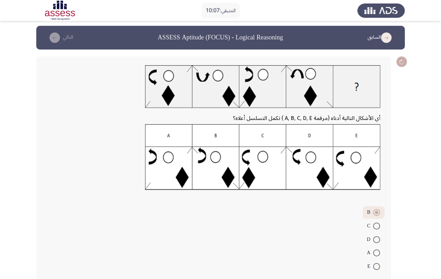
scroll to position [39, 0]
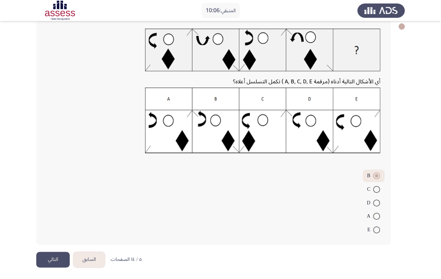
click at [56, 231] on button "التالي" at bounding box center [52, 260] width 33 height 16
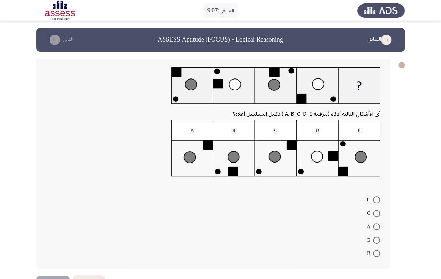
click at [376, 231] on span at bounding box center [376, 253] width 7 height 7
click at [376, 231] on input "B" at bounding box center [376, 253] width 7 height 7
radio input "true"
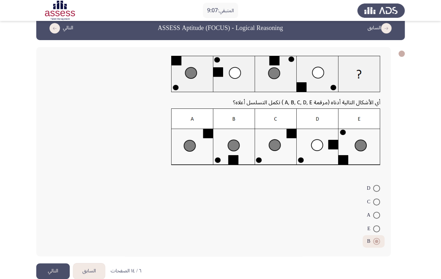
scroll to position [23, 0]
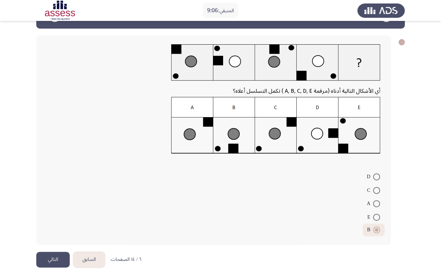
click at [63, 231] on button "التالي" at bounding box center [52, 260] width 33 height 16
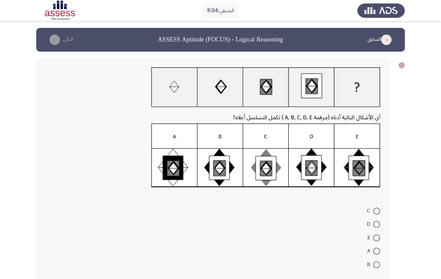
click at [378, 210] on span at bounding box center [376, 210] width 7 height 7
click at [378, 210] on input "C" at bounding box center [376, 210] width 7 height 7
radio input "true"
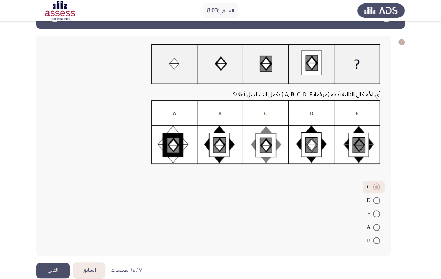
scroll to position [34, 0]
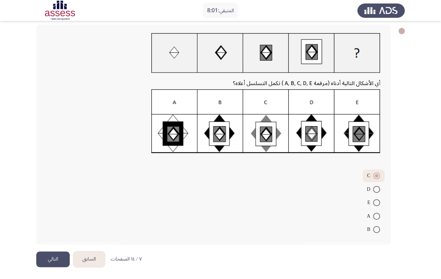
click at [59, 231] on button "التالي" at bounding box center [52, 259] width 33 height 16
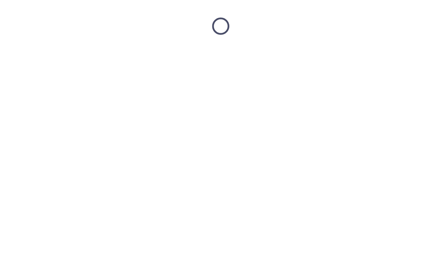
scroll to position [0, 0]
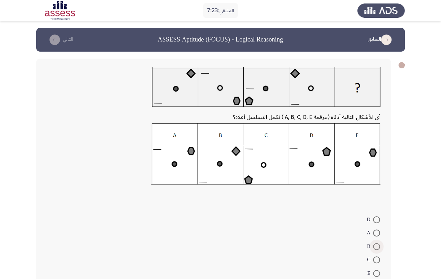
click at [378, 231] on span at bounding box center [376, 246] width 7 height 7
click at [378, 231] on input "B" at bounding box center [376, 246] width 7 height 7
radio input "true"
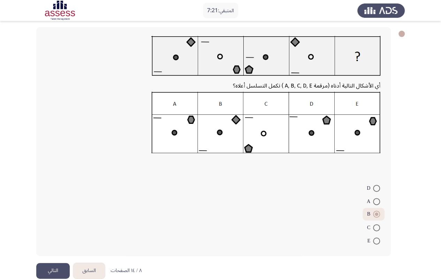
scroll to position [43, 0]
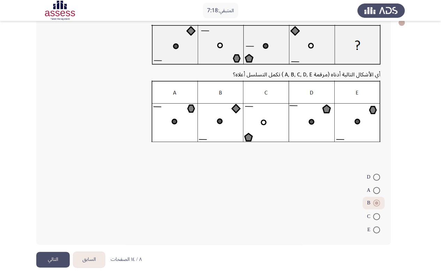
click at [51, 231] on button "التالي" at bounding box center [52, 260] width 33 height 16
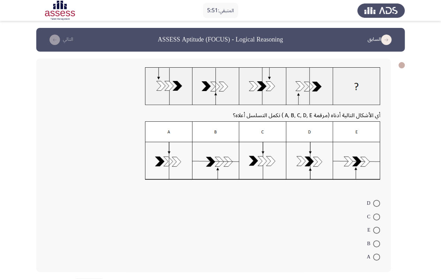
click at [377, 204] on span at bounding box center [376, 203] width 7 height 7
click at [377, 204] on input "D" at bounding box center [376, 203] width 7 height 7
radio input "true"
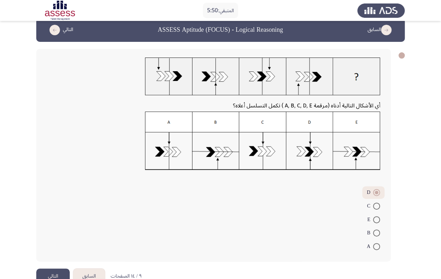
scroll to position [26, 0]
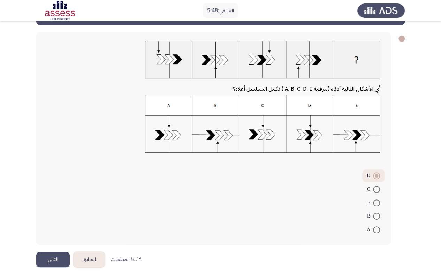
click at [54, 231] on button "التالي" at bounding box center [52, 260] width 33 height 16
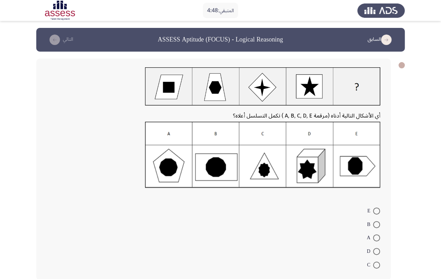
click at [375, 223] on span at bounding box center [376, 224] width 7 height 7
click at [375, 223] on input "B" at bounding box center [376, 224] width 7 height 7
radio input "true"
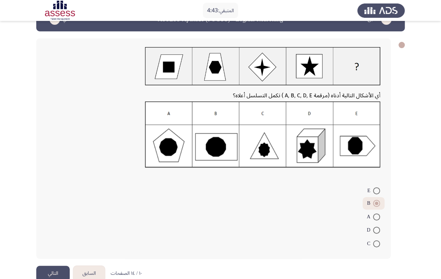
scroll to position [34, 0]
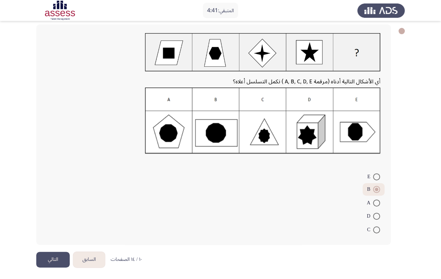
click at [53, 231] on button "التالي" at bounding box center [52, 260] width 33 height 16
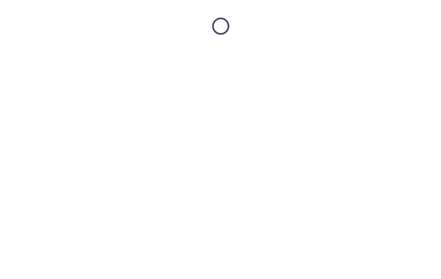
scroll to position [0, 0]
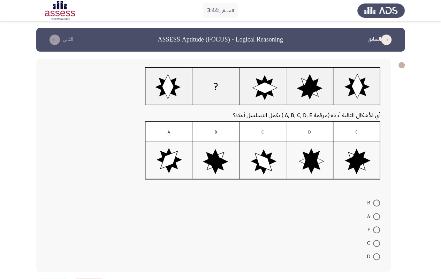
click at [376, 201] on span at bounding box center [376, 202] width 7 height 7
click at [376, 201] on input "B" at bounding box center [376, 202] width 7 height 7
radio input "true"
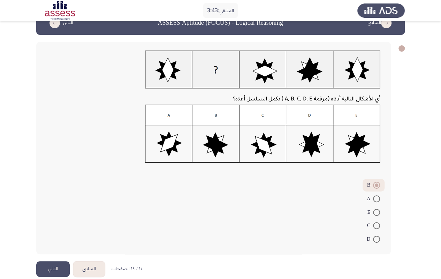
scroll to position [26, 0]
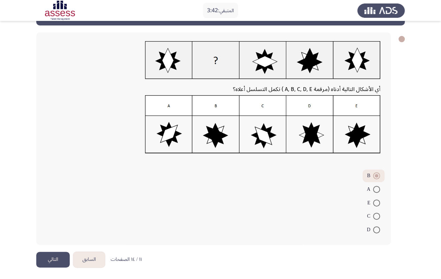
click at [48, 231] on button "التالي" at bounding box center [52, 260] width 33 height 16
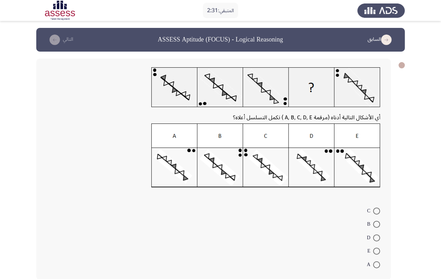
click at [376, 231] on span at bounding box center [376, 264] width 7 height 7
click at [376, 231] on input "A" at bounding box center [376, 264] width 7 height 7
radio input "true"
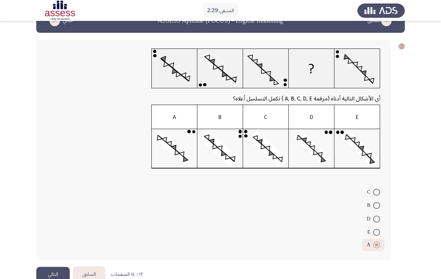
scroll to position [34, 0]
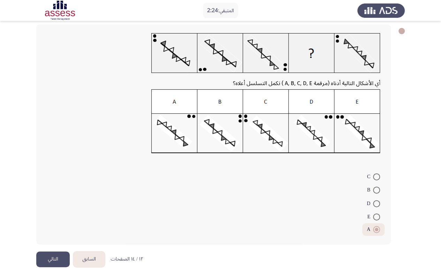
click at [46, 231] on button "التالي" at bounding box center [52, 259] width 33 height 16
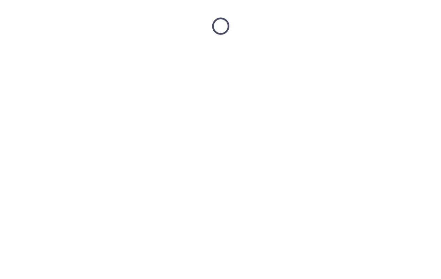
scroll to position [0, 0]
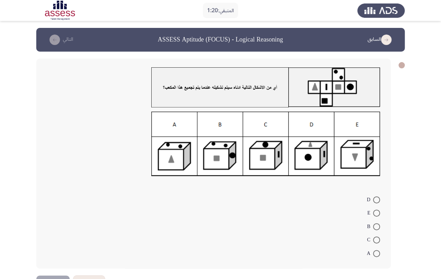
click at [376, 227] on span at bounding box center [376, 226] width 7 height 7
click at [376, 227] on input "B" at bounding box center [376, 226] width 7 height 7
radio input "true"
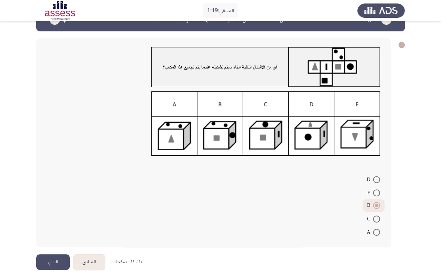
scroll to position [23, 0]
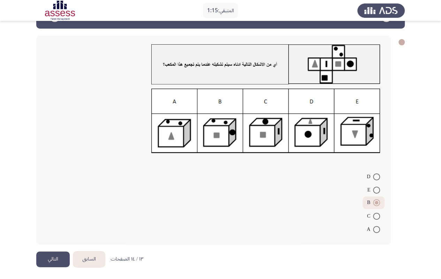
click at [61, 231] on button "التالي" at bounding box center [52, 259] width 33 height 16
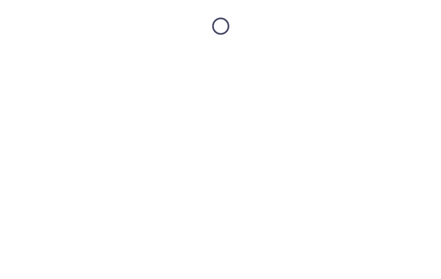
scroll to position [0, 0]
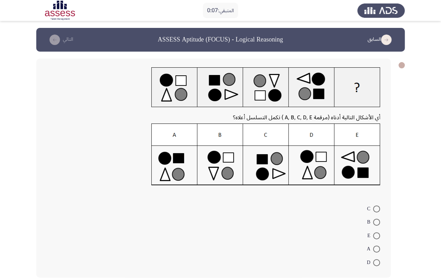
click at [376, 221] on span at bounding box center [376, 222] width 7 height 7
click at [376, 221] on input "B" at bounding box center [376, 222] width 7 height 7
radio input "true"
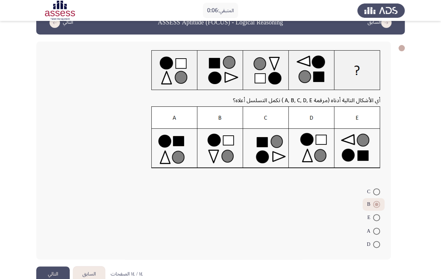
scroll to position [32, 0]
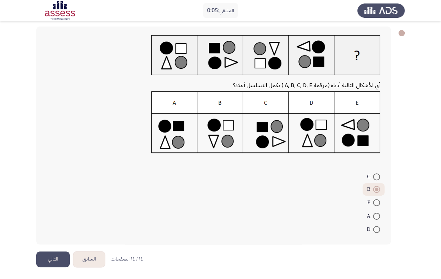
click at [61, 231] on button "التالي" at bounding box center [52, 259] width 33 height 16
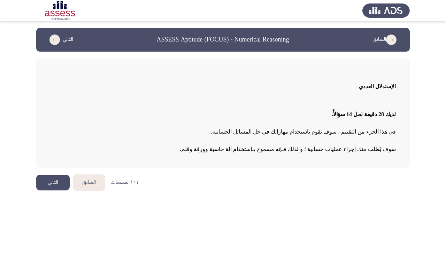
click at [58, 185] on button "التالي" at bounding box center [52, 183] width 33 height 16
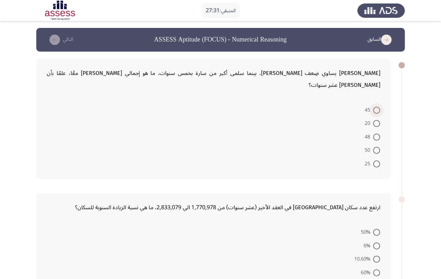
click at [377, 107] on span at bounding box center [376, 110] width 7 height 7
click at [377, 107] on input "45" at bounding box center [376, 110] width 7 height 7
radio input "true"
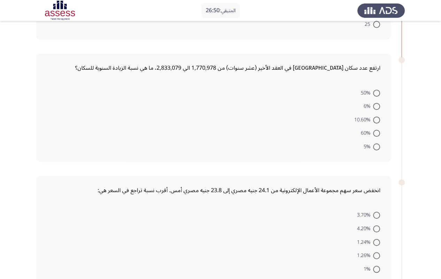
scroll to position [139, 0]
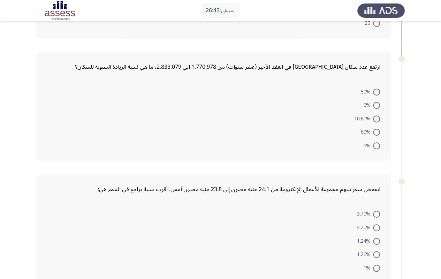
click at [376, 129] on span at bounding box center [376, 132] width 7 height 7
click at [376, 129] on input "60%" at bounding box center [376, 132] width 7 height 7
radio input "true"
click at [381, 231] on mat-radio-button "1.24%" at bounding box center [368, 240] width 32 height 14
click at [375, 231] on span at bounding box center [376, 240] width 7 height 7
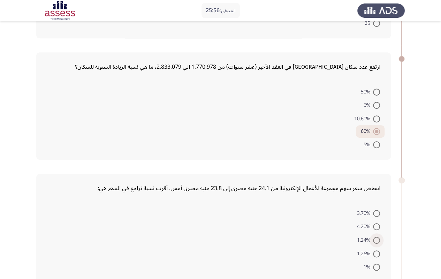
click at [375, 231] on input "1.24%" at bounding box center [376, 240] width 7 height 7
radio input "true"
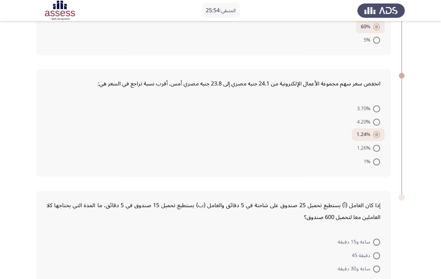
scroll to position [297, 0]
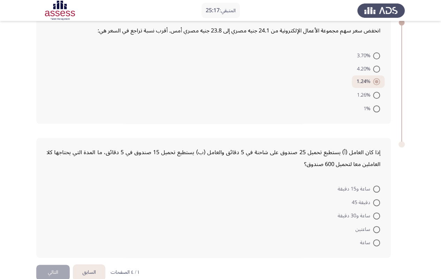
click at [376, 185] on span at bounding box center [376, 188] width 7 height 7
click at [376, 185] on input "ساعة و15 دقيقة" at bounding box center [376, 188] width 7 height 7
radio input "true"
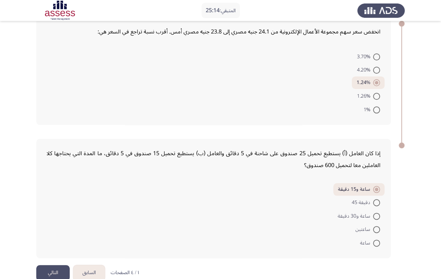
click at [47, 231] on button "التالي" at bounding box center [52, 273] width 33 height 16
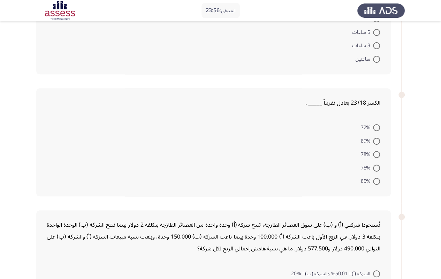
scroll to position [0, 0]
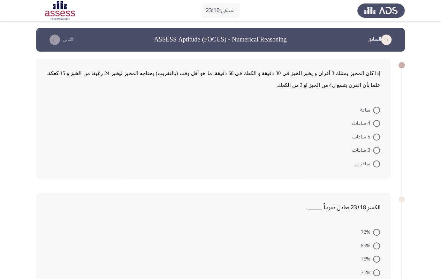
click at [378, 112] on span at bounding box center [376, 110] width 7 height 7
click at [378, 112] on input "ساعة" at bounding box center [376, 110] width 7 height 7
radio input "true"
click at [377, 231] on span at bounding box center [376, 258] width 7 height 7
click at [377, 231] on input "78%" at bounding box center [376, 258] width 7 height 7
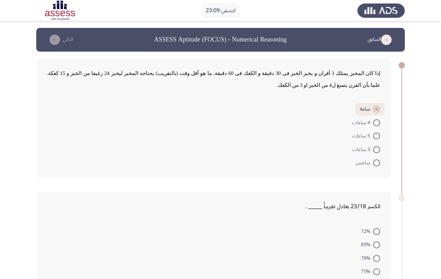
radio input "true"
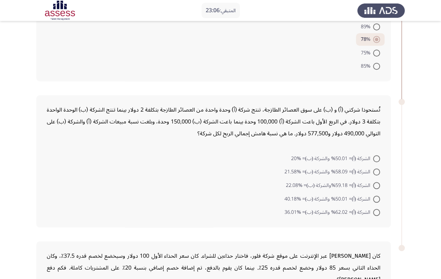
scroll to position [209, 0]
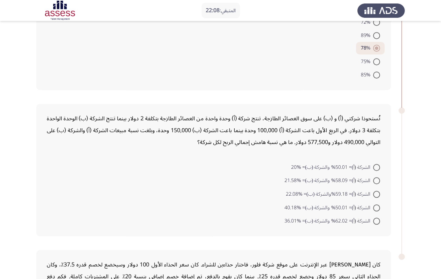
click at [376, 194] on span at bounding box center [376, 194] width 0 height 0
click at [376, 193] on input "الشركة (أ)= 59.18%والشركة (ب)= %22.08" at bounding box center [376, 194] width 7 height 7
radio input "true"
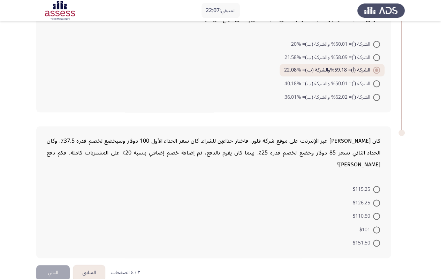
scroll to position [332, 0]
click at [377, 226] on span at bounding box center [376, 229] width 7 height 7
click at [377, 226] on input "$101" at bounding box center [376, 229] width 7 height 7
radio input "true"
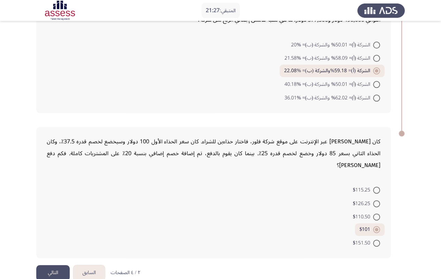
click at [59, 231] on button "التالي" at bounding box center [52, 273] width 33 height 16
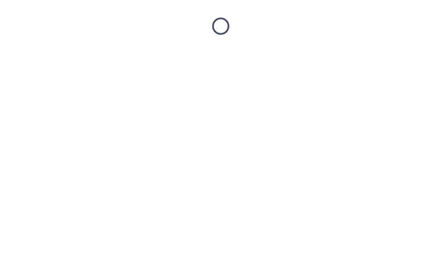
scroll to position [0, 0]
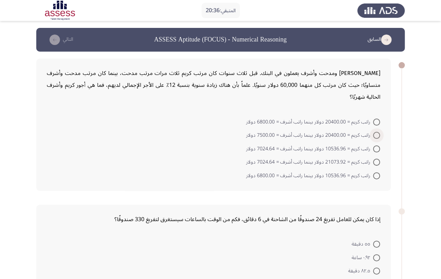
click at [375, 132] on span at bounding box center [376, 135] width 7 height 7
click at [375, 132] on input "راتب كريم = 20400.00 دولار بينما راتب أشرف = 7500.00 دولار" at bounding box center [376, 135] width 7 height 7
radio input "true"
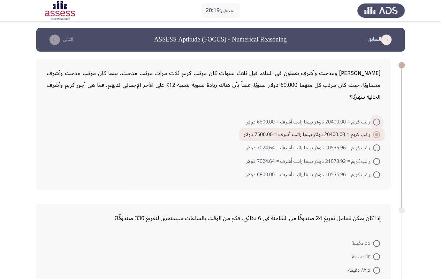
click at [378, 118] on span at bounding box center [376, 121] width 7 height 7
click at [378, 118] on input "راتب كريم = 20400.00 دولار بينما راتب أشرف = 6800.00 دولار" at bounding box center [376, 121] width 7 height 7
radio input "true"
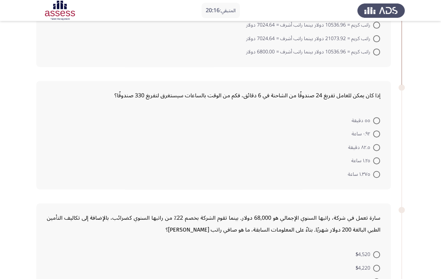
scroll to position [174, 0]
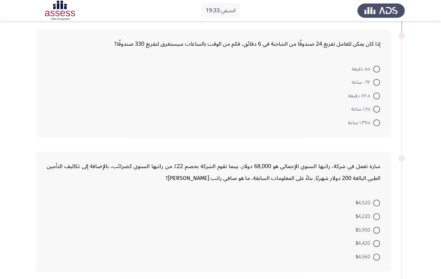
click at [374, 119] on span at bounding box center [376, 122] width 7 height 7
click at [374, 119] on input "١.٣٧٥ ساعة" at bounding box center [376, 122] width 7 height 7
radio input "true"
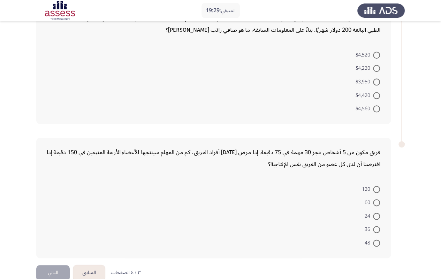
scroll to position [217, 0]
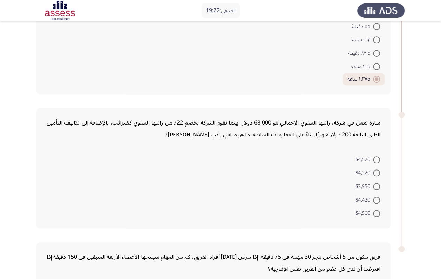
drag, startPoint x: 440, startPoint y: 125, endPoint x: 440, endPoint y: 140, distance: 15.0
click at [440, 140] on app-assessment-container "المتبقي: 19:22 السابق ASSESS Aptitude (FOCUS) - Numerical Reasoning التالي كريم…" at bounding box center [220, 90] width 441 height 558
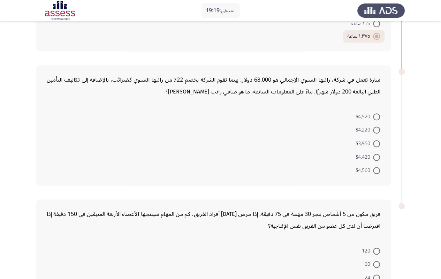
scroll to position [260, 0]
click at [363, 125] on span "$4,220" at bounding box center [363, 129] width 17 height 8
click at [373, 126] on input "$4,220" at bounding box center [376, 129] width 7 height 7
radio input "true"
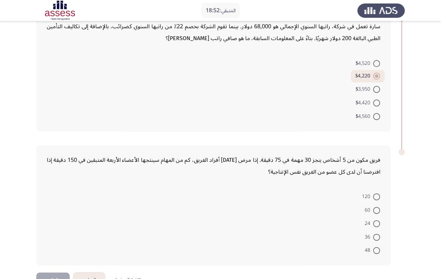
scroll to position [321, 0]
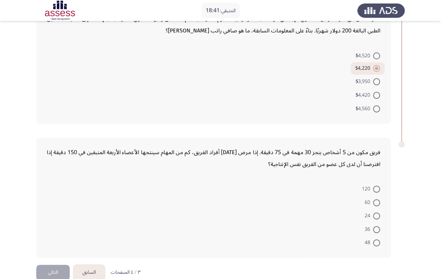
click at [56, 231] on button "التالي" at bounding box center [52, 273] width 33 height 16
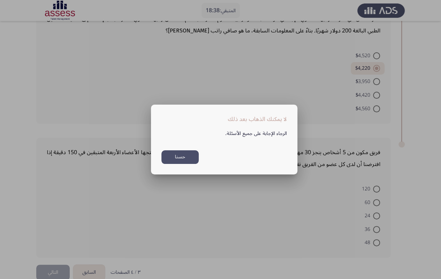
click at [171, 160] on button "حسنا" at bounding box center [179, 157] width 37 height 14
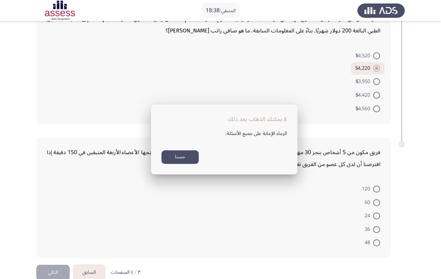
scroll to position [321, 0]
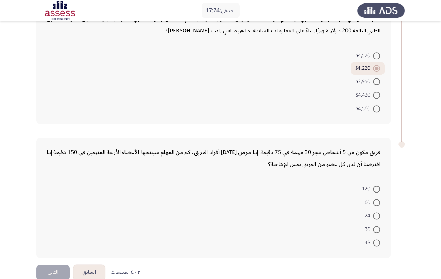
click at [375, 231] on span at bounding box center [376, 242] width 7 height 7
click at [375, 231] on input "48" at bounding box center [376, 242] width 7 height 7
radio input "true"
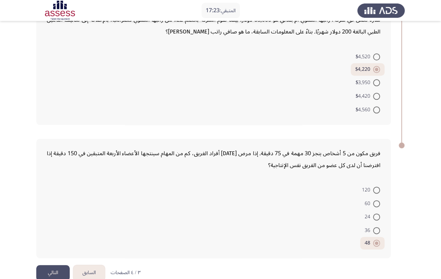
click at [50, 231] on button "التالي" at bounding box center [52, 273] width 33 height 16
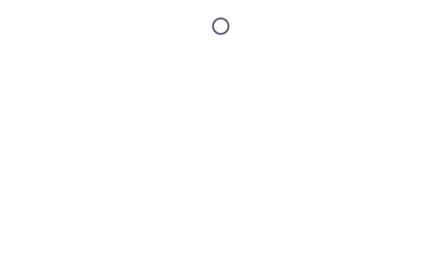
scroll to position [0, 0]
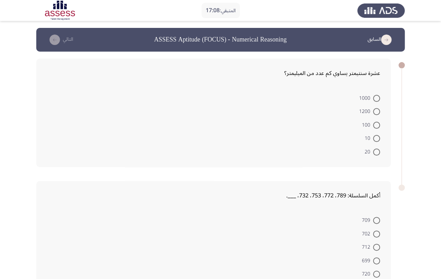
click at [378, 99] on span at bounding box center [376, 98] width 7 height 7
click at [378, 99] on input "1000" at bounding box center [376, 98] width 7 height 7
radio input "true"
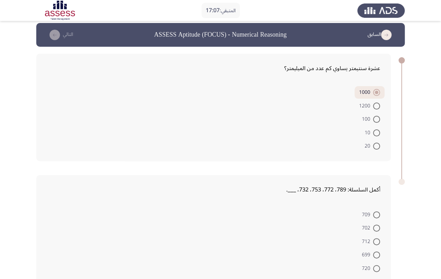
scroll to position [35, 0]
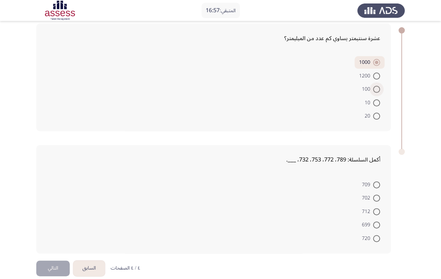
click at [376, 87] on span at bounding box center [376, 89] width 7 height 7
click at [376, 87] on input "100" at bounding box center [376, 89] width 7 height 7
radio input "true"
click at [376, 186] on span at bounding box center [376, 184] width 7 height 7
click at [376, 186] on input "709" at bounding box center [376, 184] width 7 height 7
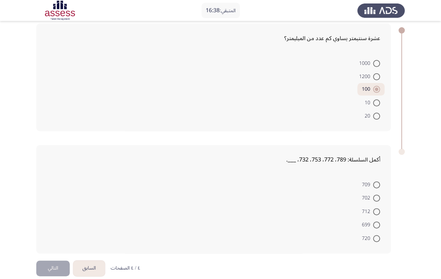
radio input "true"
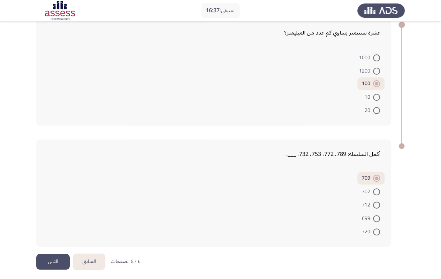
scroll to position [43, 0]
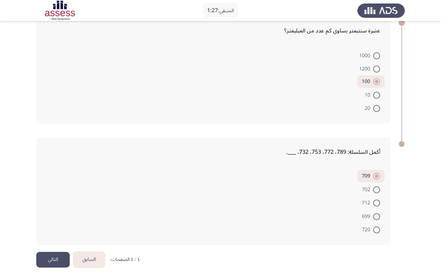
click at [55, 231] on button "التالي" at bounding box center [52, 260] width 33 height 16
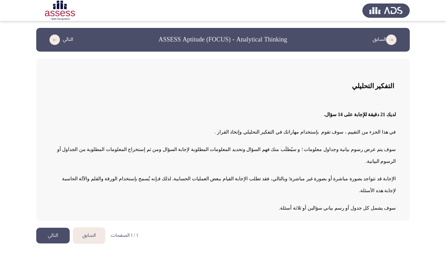
click at [56, 228] on button "التالي" at bounding box center [52, 236] width 33 height 16
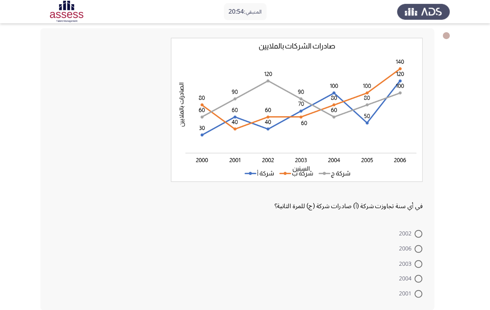
scroll to position [33, 0]
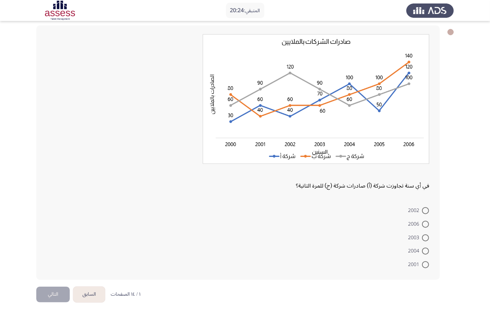
click at [427, 222] on span at bounding box center [425, 224] width 7 height 7
click at [427, 222] on input "2006" at bounding box center [425, 224] width 7 height 7
radio input "true"
click at [41, 231] on button "التالي" at bounding box center [52, 293] width 33 height 16
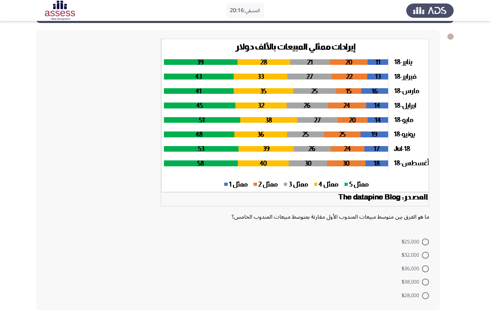
scroll to position [30, 0]
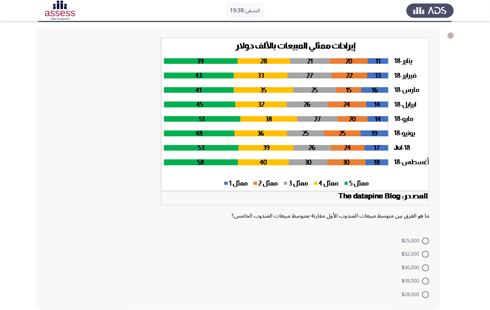
click at [426, 231] on span at bounding box center [425, 254] width 7 height 7
click at [426, 231] on input "$32,000" at bounding box center [425, 254] width 7 height 7
radio input "true"
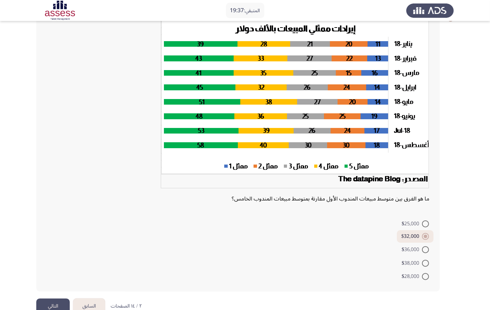
scroll to position [62, 0]
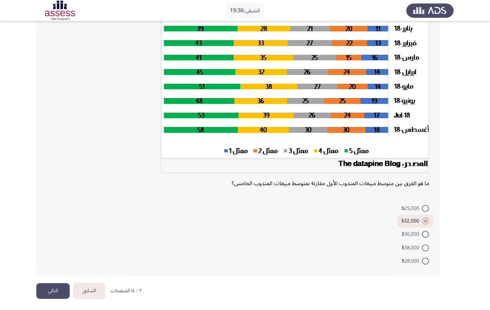
click at [44, 231] on button "التالي" at bounding box center [52, 291] width 33 height 16
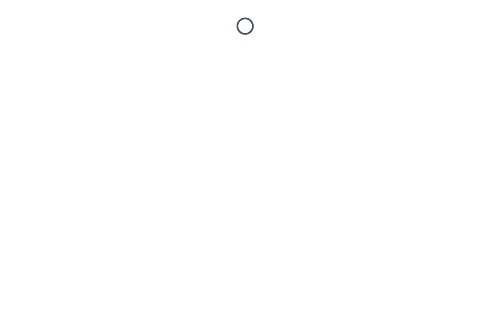
scroll to position [0, 0]
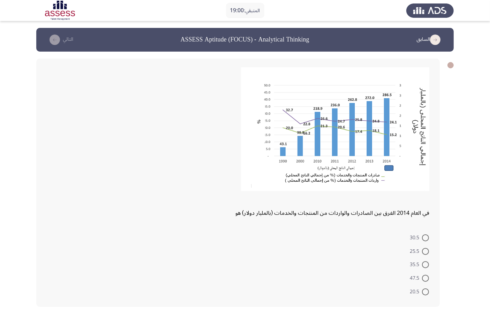
click at [422, 231] on span at bounding box center [425, 291] width 7 height 7
click at [422, 231] on input "20.5" at bounding box center [425, 291] width 7 height 7
radio input "true"
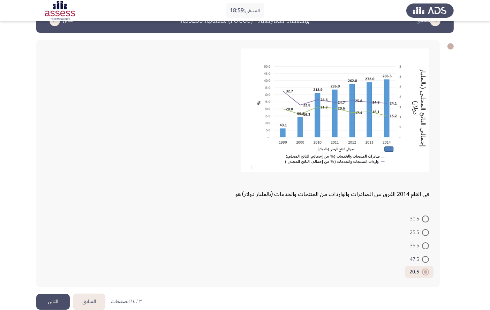
scroll to position [30, 0]
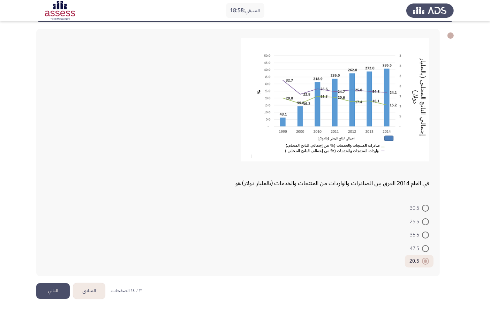
click at [38, 231] on button "التالي" at bounding box center [52, 291] width 33 height 16
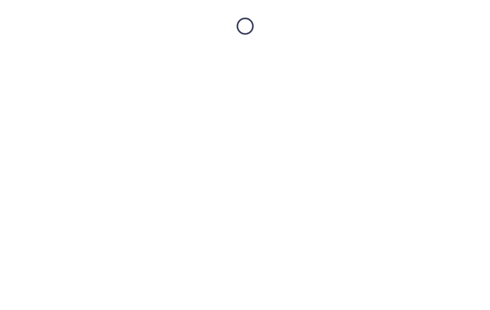
scroll to position [0, 0]
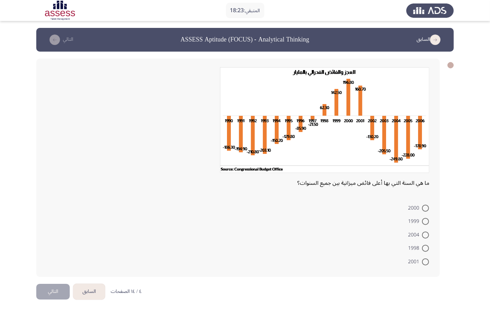
click at [425, 231] on span at bounding box center [425, 234] width 7 height 7
click at [425, 231] on input "2004" at bounding box center [425, 234] width 7 height 7
radio input "true"
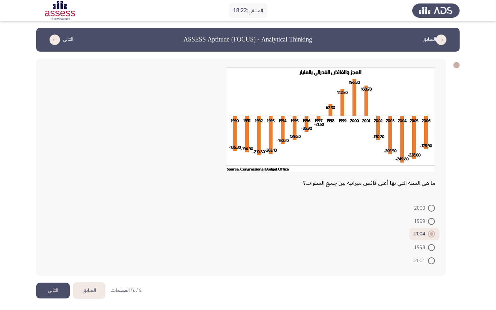
click at [70, 231] on button "التالي" at bounding box center [52, 291] width 33 height 16
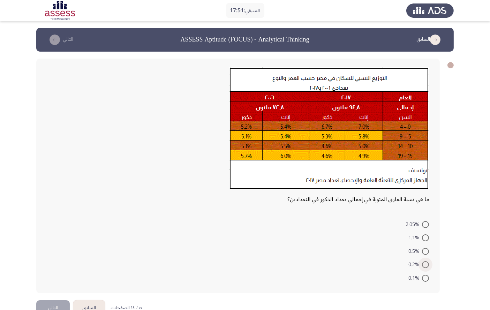
click at [423, 231] on label "0.2%" at bounding box center [418, 264] width 21 height 8
click at [423, 231] on input "0.2%" at bounding box center [425, 264] width 7 height 7
radio input "true"
click at [48, 231] on button "التالي" at bounding box center [52, 307] width 33 height 16
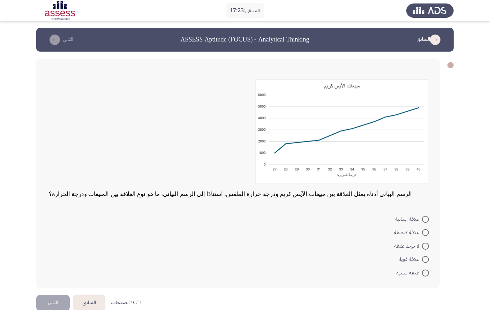
click at [422, 216] on span at bounding box center [425, 219] width 7 height 7
click at [422, 216] on input "‌علاقة إيجابية" at bounding box center [425, 219] width 7 height 7
radio input "true"
click at [53, 231] on button "التالي" at bounding box center [52, 302] width 33 height 16
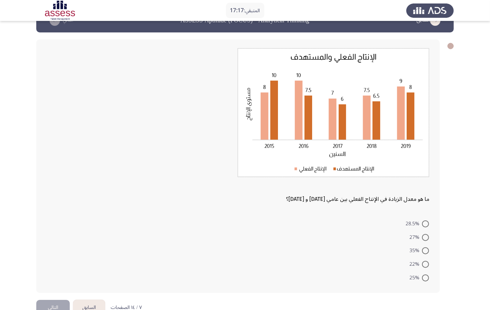
scroll to position [36, 0]
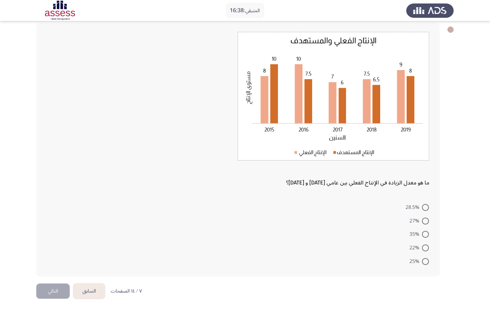
click at [428, 207] on span at bounding box center [425, 207] width 7 height 7
click at [428, 207] on input "28.5%" at bounding box center [425, 207] width 7 height 7
radio input "true"
click at [61, 231] on button "التالي" at bounding box center [52, 291] width 33 height 16
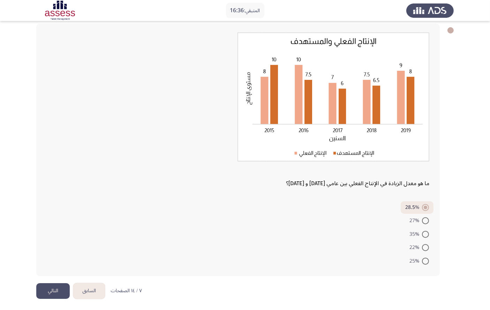
scroll to position [0, 0]
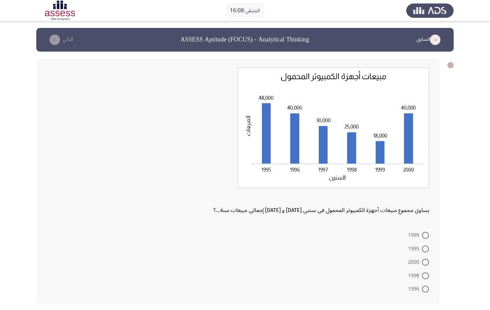
click at [425, 231] on span at bounding box center [425, 248] width 7 height 7
click at [425, 231] on input "1995" at bounding box center [425, 248] width 7 height 7
radio input "true"
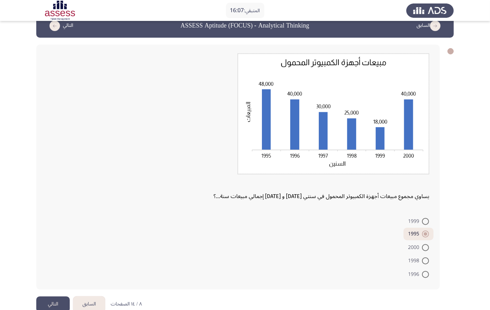
scroll to position [27, 0]
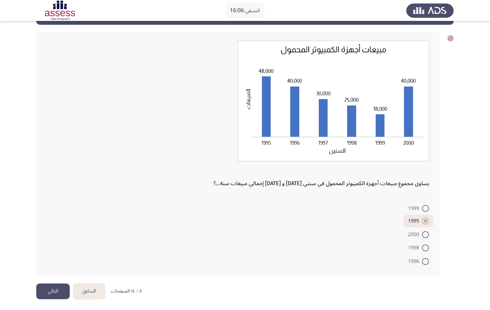
click at [61, 231] on button "التالي" at bounding box center [52, 291] width 33 height 16
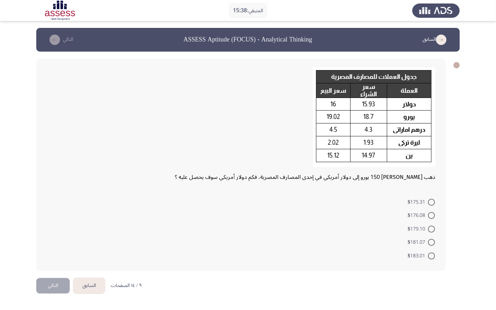
click at [416, 202] on span "$175.31" at bounding box center [417, 202] width 20 height 8
click at [428, 202] on input "$175.31" at bounding box center [431, 202] width 7 height 7
radio input "true"
click at [50, 231] on button "التالي" at bounding box center [52, 285] width 33 height 16
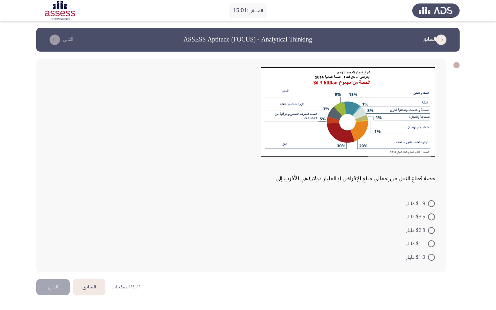
click at [430, 231] on span at bounding box center [431, 257] width 7 height 7
click at [430, 231] on input "$1.3 مليار" at bounding box center [431, 257] width 7 height 7
radio input "true"
click at [60, 231] on button "التالي" at bounding box center [52, 286] width 33 height 16
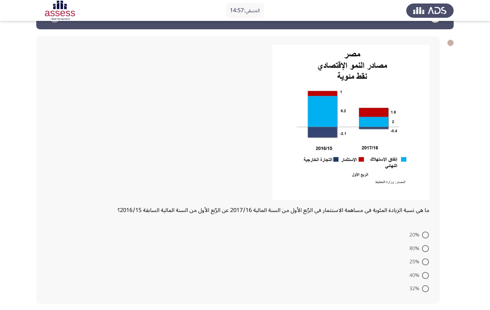
scroll to position [39, 0]
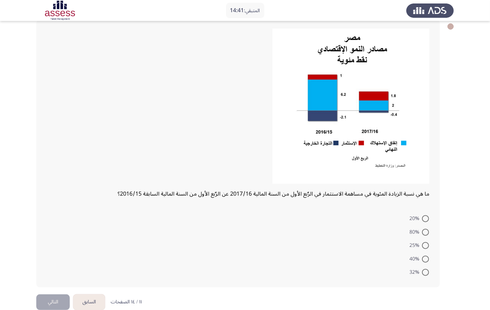
click at [83, 231] on button "السابق" at bounding box center [89, 302] width 32 height 16
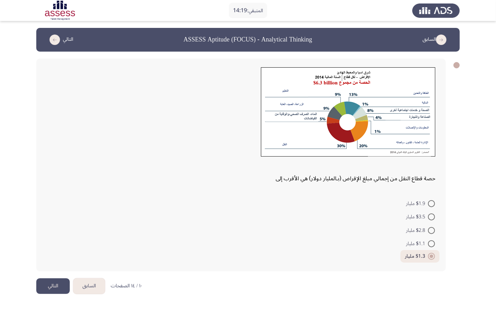
click at [92, 231] on button "السابق" at bounding box center [89, 286] width 32 height 16
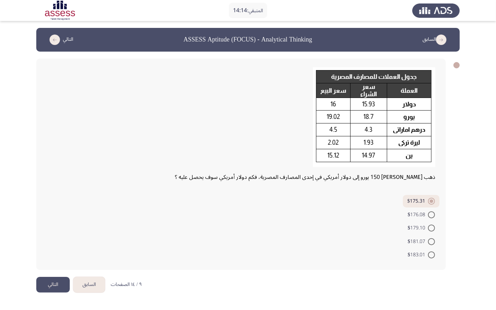
click at [49, 231] on button "التالي" at bounding box center [52, 285] width 33 height 16
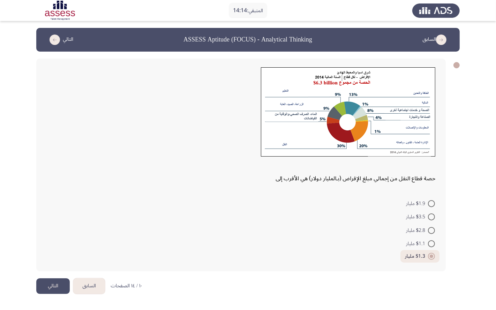
click at [49, 231] on button "التالي" at bounding box center [52, 286] width 33 height 16
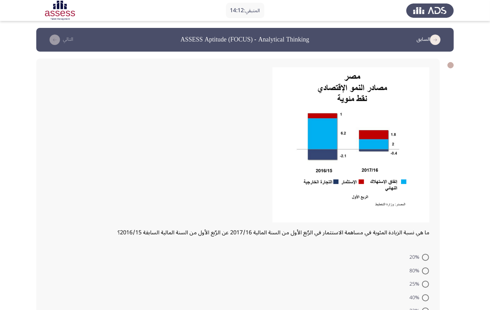
click at [426, 231] on span at bounding box center [425, 270] width 7 height 7
click at [426, 231] on input "80%" at bounding box center [425, 270] width 7 height 7
radio input "true"
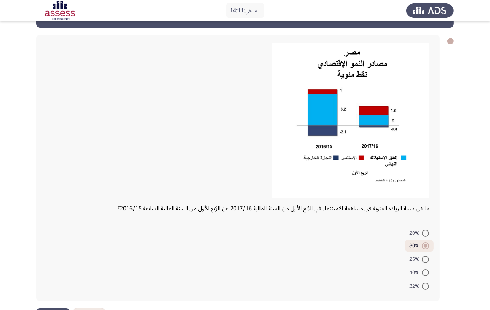
scroll to position [39, 0]
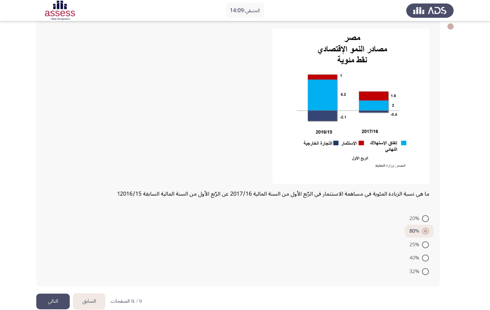
click at [56, 231] on button "التالي" at bounding box center [52, 301] width 33 height 16
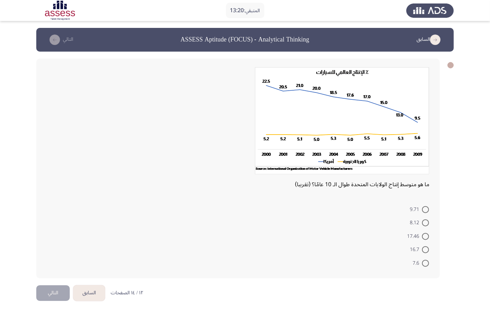
click at [428, 231] on mat-radio-button "17.46" at bounding box center [417, 236] width 31 height 14
click at [427, 231] on span at bounding box center [425, 236] width 7 height 7
click at [427, 231] on input "17.46" at bounding box center [425, 236] width 7 height 7
radio input "true"
click at [43, 231] on button "التالي" at bounding box center [52, 292] width 33 height 16
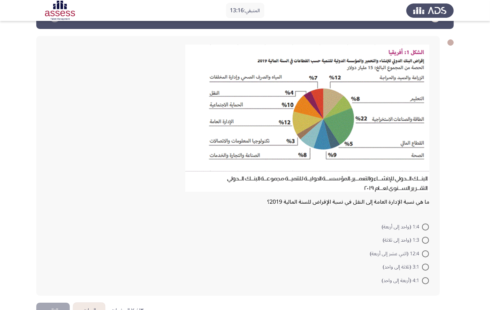
scroll to position [39, 0]
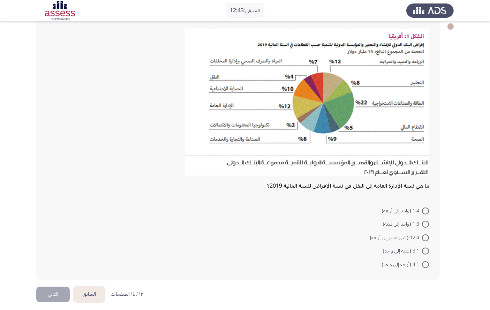
click at [427, 231] on span at bounding box center [425, 250] width 7 height 7
click at [427, 231] on input "3:1 (ثلاثة إلى واحد)" at bounding box center [425, 250] width 7 height 7
radio input "true"
click at [51, 231] on button "التالي" at bounding box center [52, 293] width 33 height 16
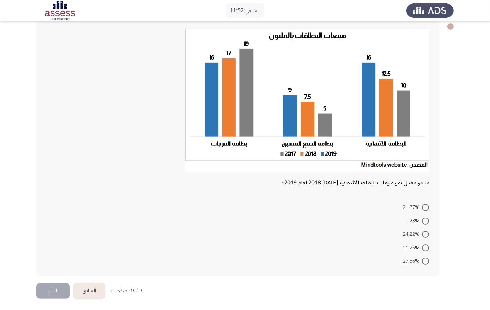
click at [421, 219] on span "28%" at bounding box center [415, 221] width 13 height 8
click at [422, 219] on input "28%" at bounding box center [425, 220] width 7 height 7
radio input "true"
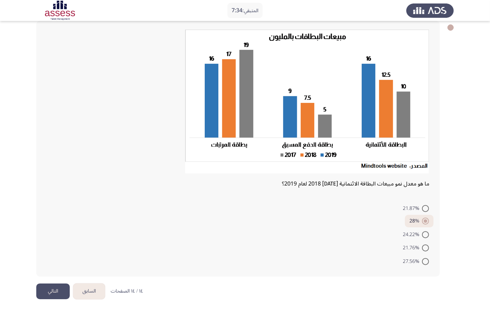
click at [91, 231] on button "السابق" at bounding box center [89, 291] width 32 height 16
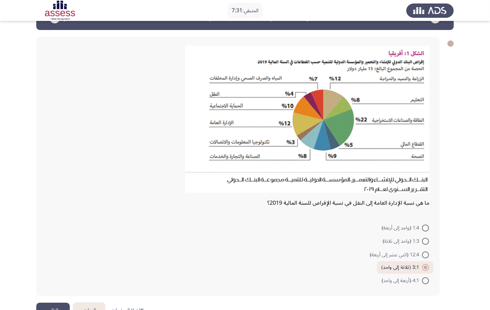
scroll to position [39, 0]
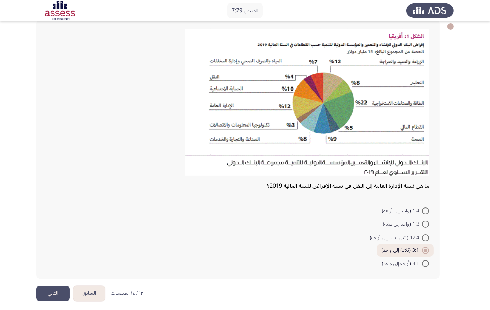
click at [59, 231] on button "التالي" at bounding box center [52, 293] width 33 height 16
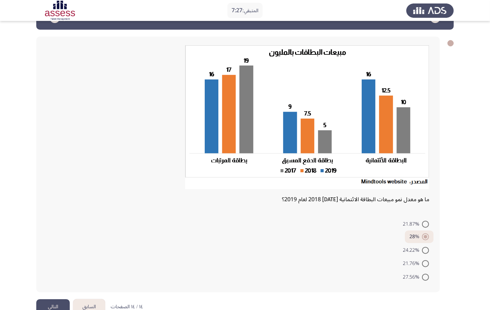
scroll to position [38, 0]
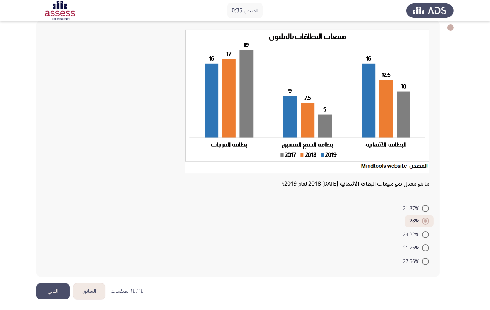
click at [50, 231] on button "التالي" at bounding box center [52, 291] width 33 height 16
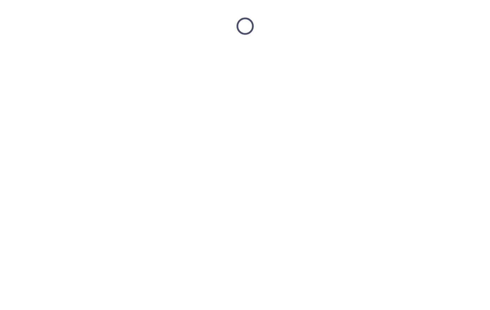
scroll to position [0, 0]
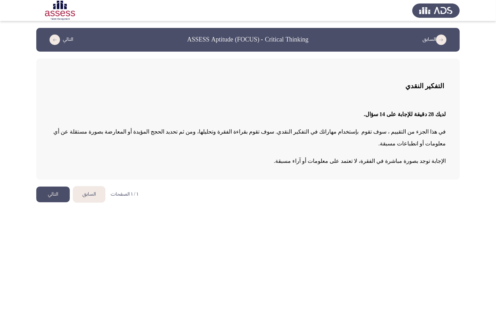
click at [53, 186] on button "التالي" at bounding box center [52, 194] width 33 height 16
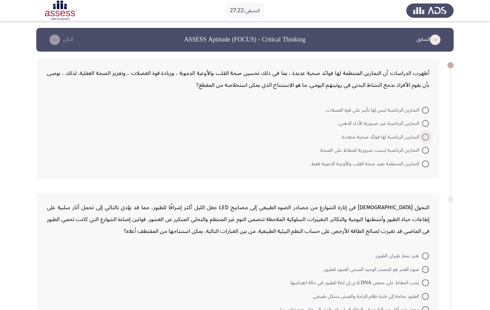
click at [397, 136] on span "التمارين الرياضية لها فوائد صحية متعددة." at bounding box center [381, 137] width 81 height 8
click at [422, 136] on input "التمارين الرياضية لها فوائد صحية متعددة." at bounding box center [425, 136] width 7 height 7
radio input "true"
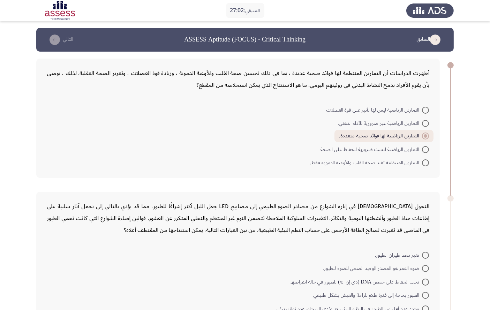
click at [393, 231] on span "وجود عدد أقل من الطيور في النظام البيئي قد يؤدي إلى خلق عدم توازن بيئي." at bounding box center [348, 309] width 146 height 8
click at [422, 231] on input "وجود عدد أقل من الطيور في النظام البيئي قد يؤدي إلى خلق عدم توازن بيئي." at bounding box center [425, 308] width 7 height 7
radio input "true"
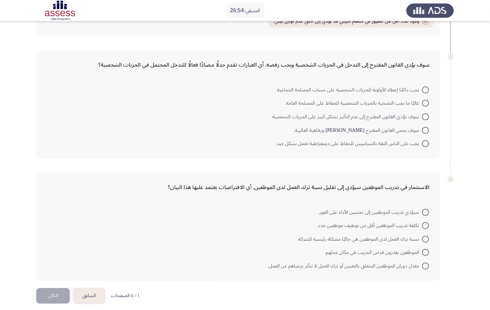
scroll to position [288, 0]
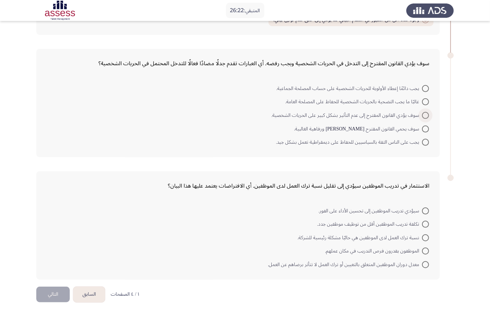
click at [424, 113] on span at bounding box center [425, 115] width 7 height 7
click at [424, 113] on input "سوف يؤدي القانون المقترح إلى عدم التأثير بشكل كبير على الحريات الشخصية." at bounding box center [425, 115] width 7 height 7
radio input "true"
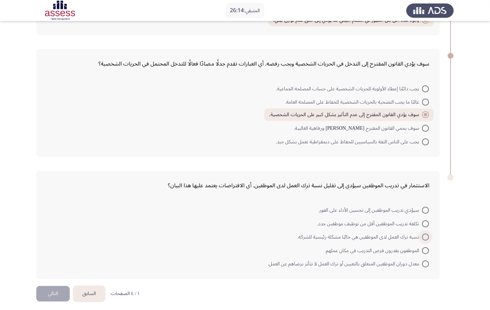
click at [423, 231] on span at bounding box center [425, 236] width 7 height 7
click at [423, 231] on input "نسبة ترك العمل لدى الموظفين هي حاليًا مشكلة رئيسية للشركة." at bounding box center [425, 236] width 7 height 7
radio input "true"
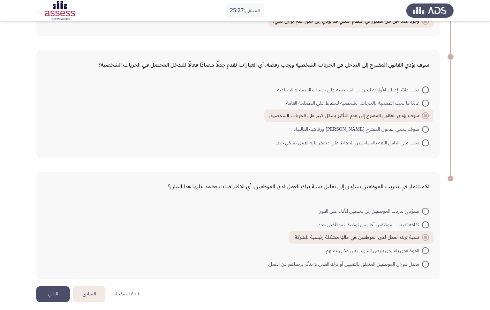
click at [52, 231] on button "التالي" at bounding box center [52, 294] width 33 height 16
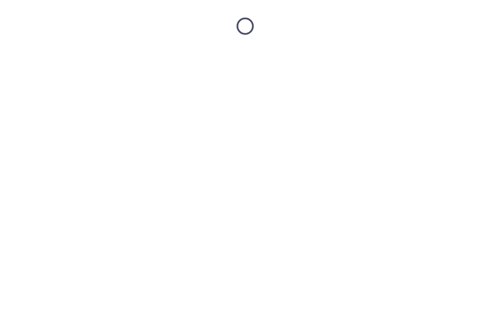
scroll to position [0, 0]
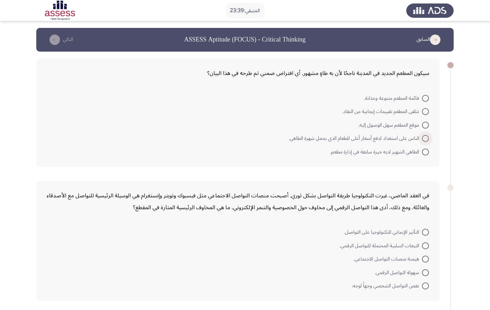
click at [425, 139] on span at bounding box center [425, 138] width 7 height 7
click at [425, 139] on input "الناس على استعداد لدفع أسعار أعلى للطعام الذي يحمل شهرة الطاهي." at bounding box center [425, 138] width 7 height 7
radio input "true"
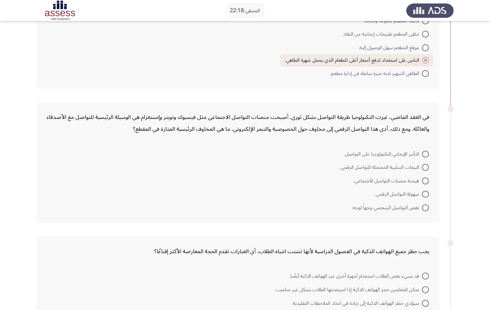
scroll to position [77, 0]
click at [412, 164] on span "التبعات السلبية المحتملة للتواصل الرقمي." at bounding box center [380, 167] width 82 height 8
click at [422, 164] on input "التبعات السلبية المحتملة للتواصل الرقمي." at bounding box center [425, 167] width 7 height 7
radio input "true"
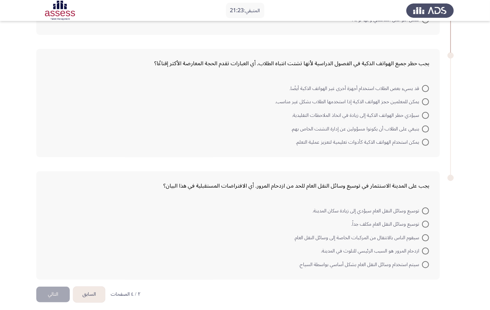
click at [423, 139] on span at bounding box center [425, 142] width 7 height 7
click at [423, 139] on input "يمكن استخدام الهواتف الذكية كأدوات تعليمية لتعزيز عملية التعلم." at bounding box center [425, 142] width 7 height 7
radio input "true"
click at [427, 207] on span at bounding box center [425, 210] width 7 height 7
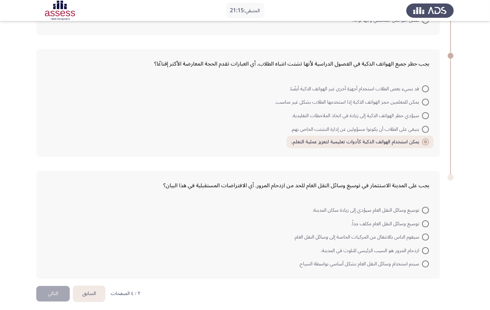
click at [427, 207] on input "توسيع وسائل النقل العام سيؤدي إلى زيادة سكان المدينة." at bounding box center [425, 210] width 7 height 7
radio input "true"
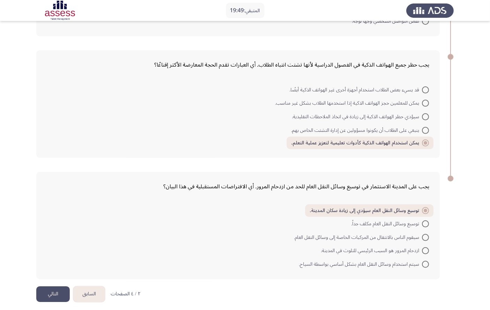
click at [52, 231] on button "التالي" at bounding box center [52, 294] width 33 height 16
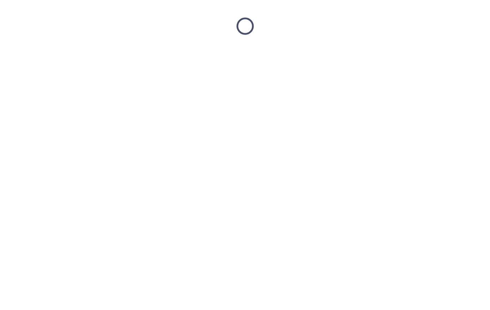
scroll to position [0, 0]
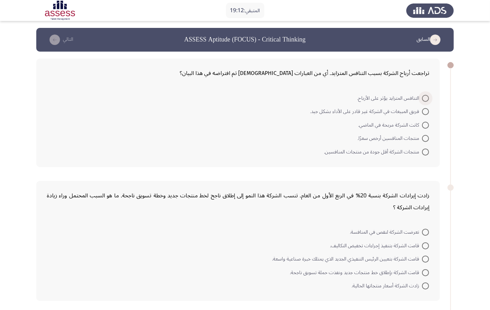
click at [427, 95] on span at bounding box center [425, 98] width 7 height 7
click at [427, 95] on input "التنافس المتزايد يؤثر على الأرباح." at bounding box center [425, 98] width 7 height 7
radio input "true"
click at [424, 231] on span at bounding box center [425, 271] width 7 height 7
click at [424, 231] on input "قامت الشركة بإطلاق خط منتجات جديد ونفذت حملة تسويق ناجحة." at bounding box center [425, 271] width 7 height 7
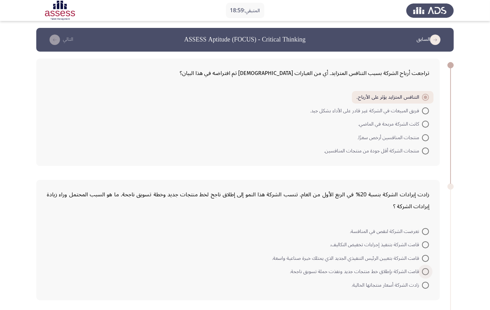
radio input "true"
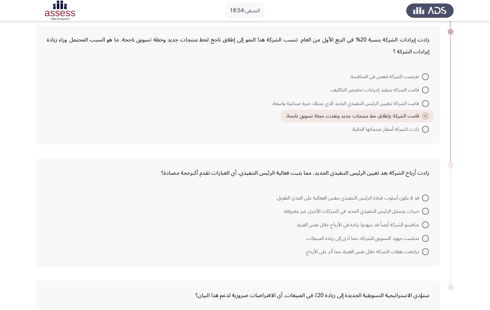
scroll to position [264, 0]
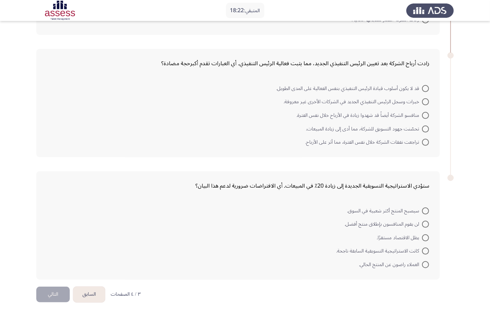
click at [422, 139] on span at bounding box center [425, 142] width 7 height 7
click at [422, 139] on input "تراجعت نفقات الشركة خلال نفس الفترة، مما أثر على الأرباح." at bounding box center [425, 142] width 7 height 7
radio input "true"
click at [426, 207] on span at bounding box center [425, 210] width 7 height 7
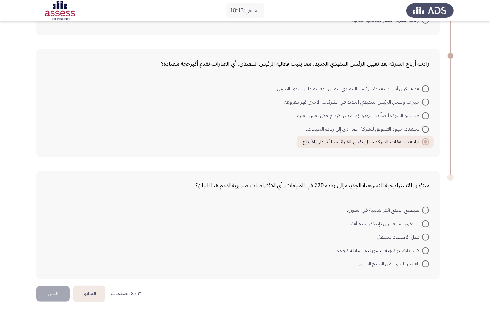
click at [426, 207] on input "سيصبح المنتج أكثر شعبية في السوق." at bounding box center [425, 210] width 7 height 7
radio input "true"
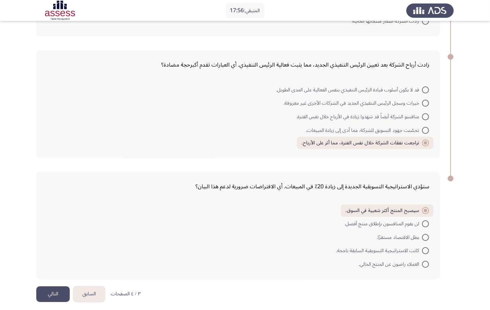
click at [51, 231] on button "التالي" at bounding box center [52, 294] width 33 height 16
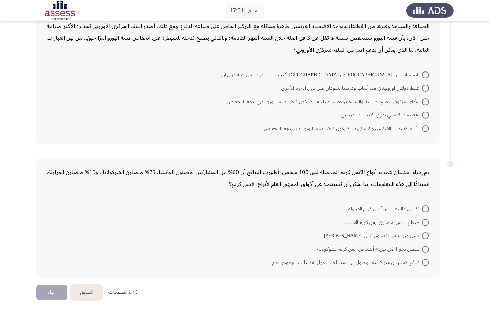
scroll to position [0, 0]
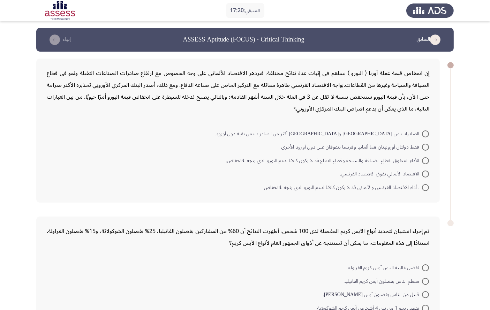
click at [427, 160] on span at bounding box center [425, 160] width 7 height 7
click at [427, 160] on input "الأداء المتفوق لقطاع الضيافة والسياحة وقطاع الدفاع قد لا يكون كافيًا لدعم اليور…" at bounding box center [425, 160] width 7 height 7
radio input "true"
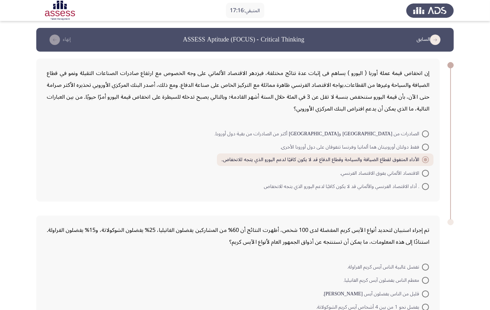
scroll to position [59, 0]
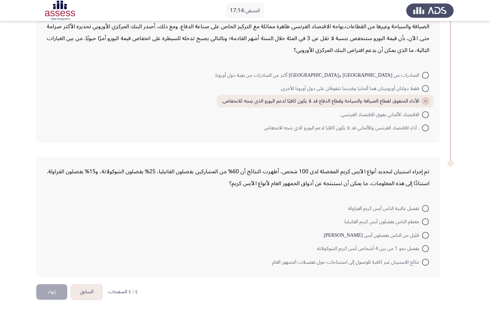
click at [427, 231] on span at bounding box center [425, 262] width 7 height 7
click at [427, 231] on input "نتائج الاستبيان غير كافية للوصول إلى استنتاجات حول تفضيلات الجمهور العام." at bounding box center [425, 262] width 7 height 7
radio input "true"
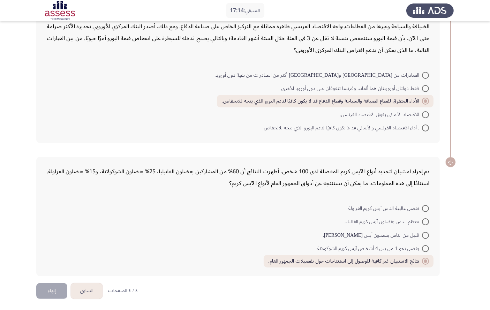
scroll to position [58, 0]
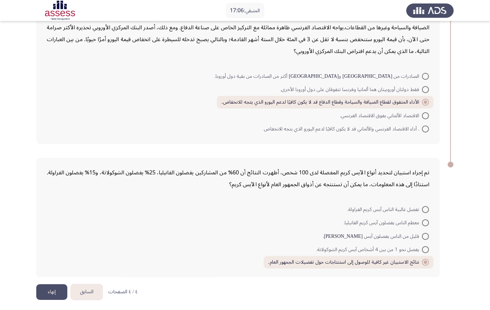
click at [91, 231] on button "السابق" at bounding box center [87, 292] width 32 height 16
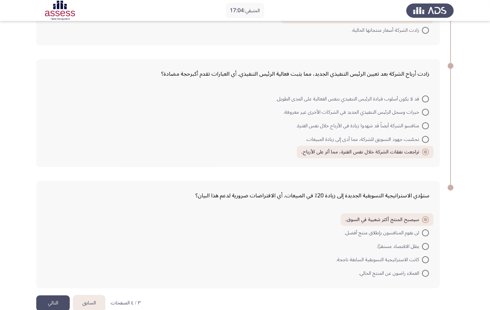
scroll to position [263, 0]
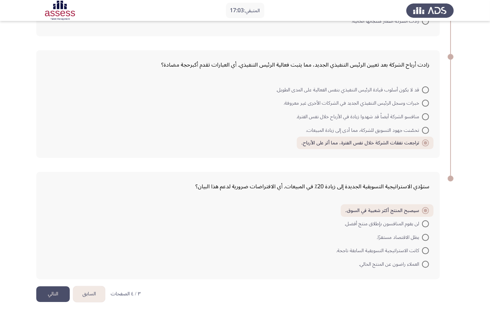
click at [96, 231] on button "السابق" at bounding box center [89, 294] width 32 height 16
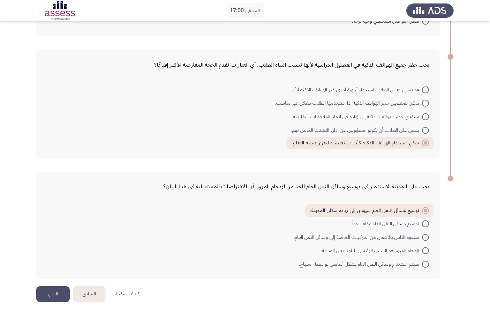
click at [98, 231] on button "السابق" at bounding box center [89, 294] width 32 height 16
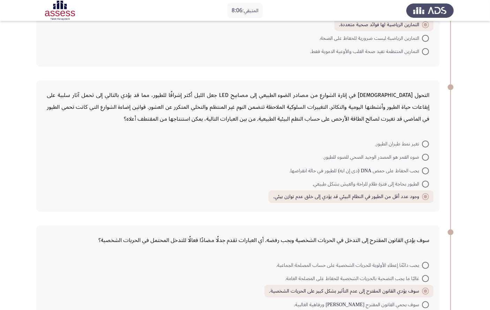
scroll to position [286, 0]
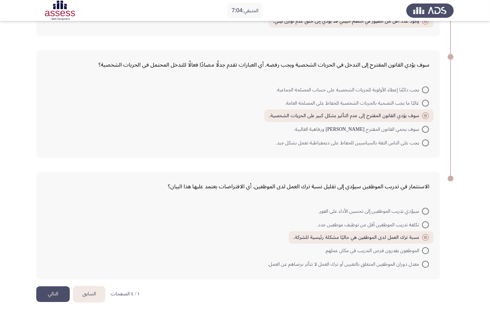
click at [46, 231] on button "التالي" at bounding box center [52, 294] width 33 height 16
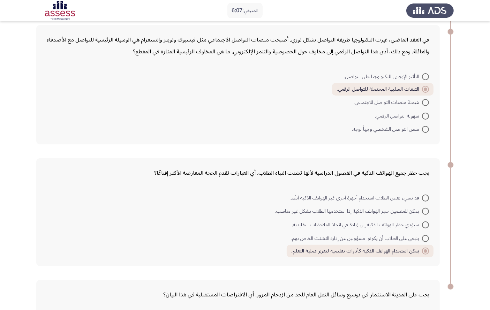
scroll to position [263, 0]
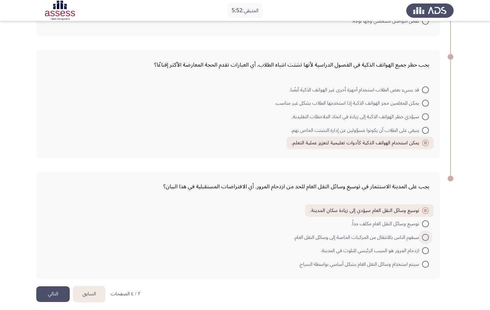
click at [427, 231] on span at bounding box center [425, 237] width 7 height 7
click at [427, 231] on input "سيقوم الناس بالانتقال من المركبات الخاصة إلى وسائل النقل العام." at bounding box center [425, 237] width 7 height 7
radio input "true"
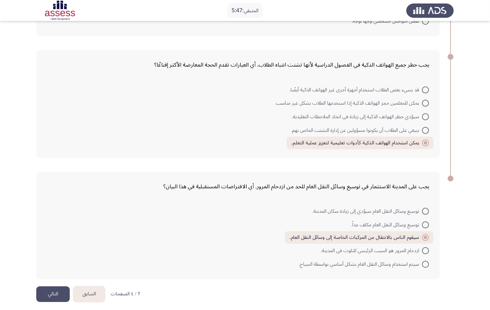
click at [267, 231] on html "المتبقي: 5:47 السابق ASSESS Aptitude (FOCUS) - Critical Thinking التالي سيكون ا…" at bounding box center [245, 25] width 490 height 577
click at [55, 231] on button "التالي" at bounding box center [52, 294] width 33 height 16
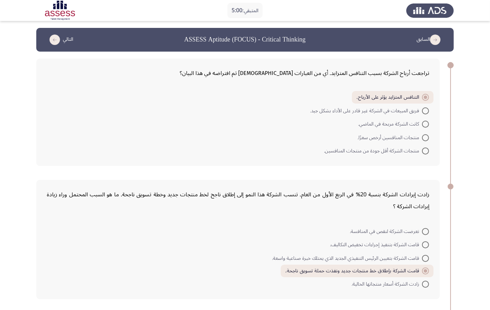
click at [400, 231] on span "قامت الشركة بإطلاق خط منتجات جديد ونفذت حملة تسويق ناجحة." at bounding box center [353, 271] width 137 height 8
click at [422, 231] on input "قامت الشركة بإطلاق خط منتجات جديد ونفذت حملة تسويق ناجحة." at bounding box center [425, 270] width 7 height 7
click at [265, 231] on form "تعرضت الشركة لنقص في المنافسة. قامت الشركة بتنفيذ إجراءات تخفيض التكاليف. قامت …" at bounding box center [238, 257] width 382 height 66
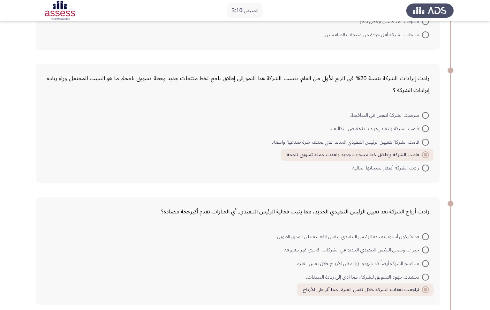
scroll to position [263, 0]
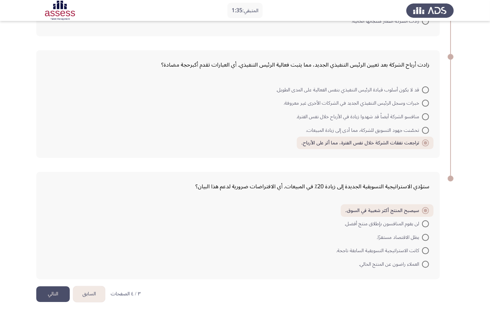
click at [49, 231] on button "التالي" at bounding box center [52, 294] width 33 height 16
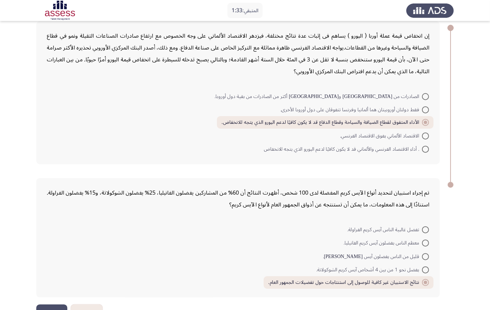
scroll to position [58, 0]
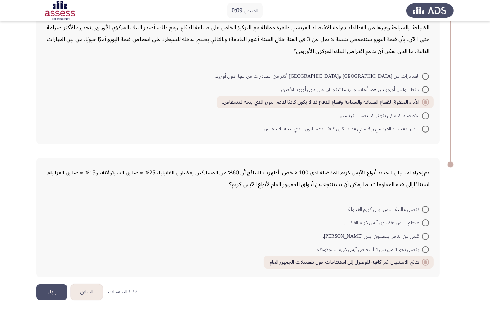
click at [45, 231] on button "إنهاء" at bounding box center [51, 292] width 31 height 16
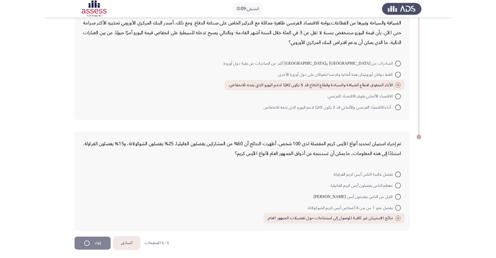
scroll to position [0, 0]
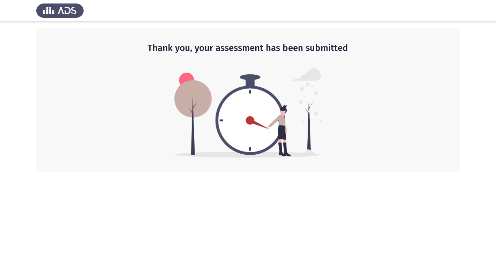
click at [288, 171] on html "Thank you, your assessment has been submitted" at bounding box center [248, 85] width 496 height 171
drag, startPoint x: 424, startPoint y: 175, endPoint x: 426, endPoint y: 169, distance: 6.8
click at [426, 169] on html "Thank you, your assessment has been submitted" at bounding box center [248, 85] width 496 height 171
